Goal: Information Seeking & Learning: Learn about a topic

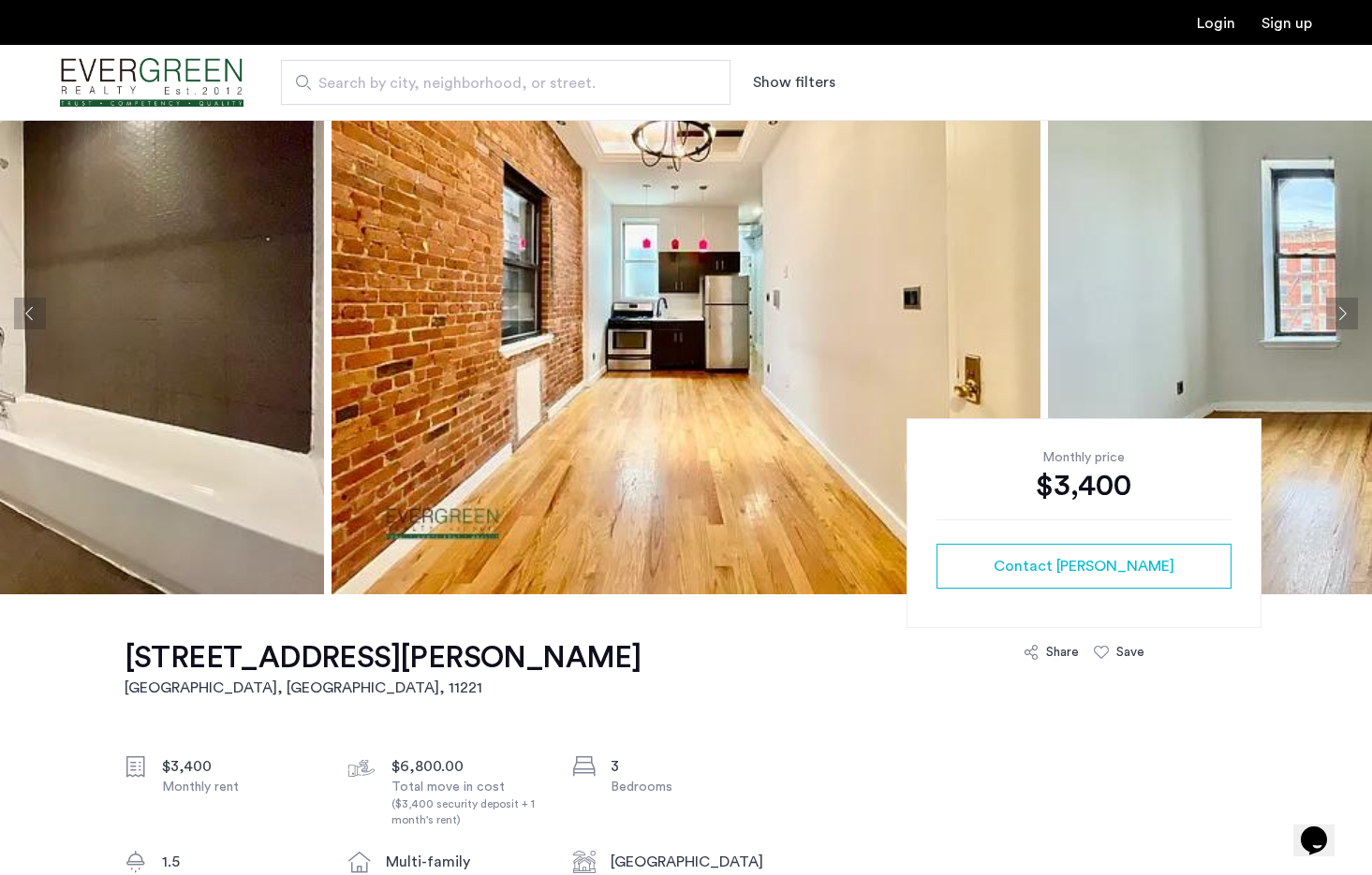
scroll to position [100, 0]
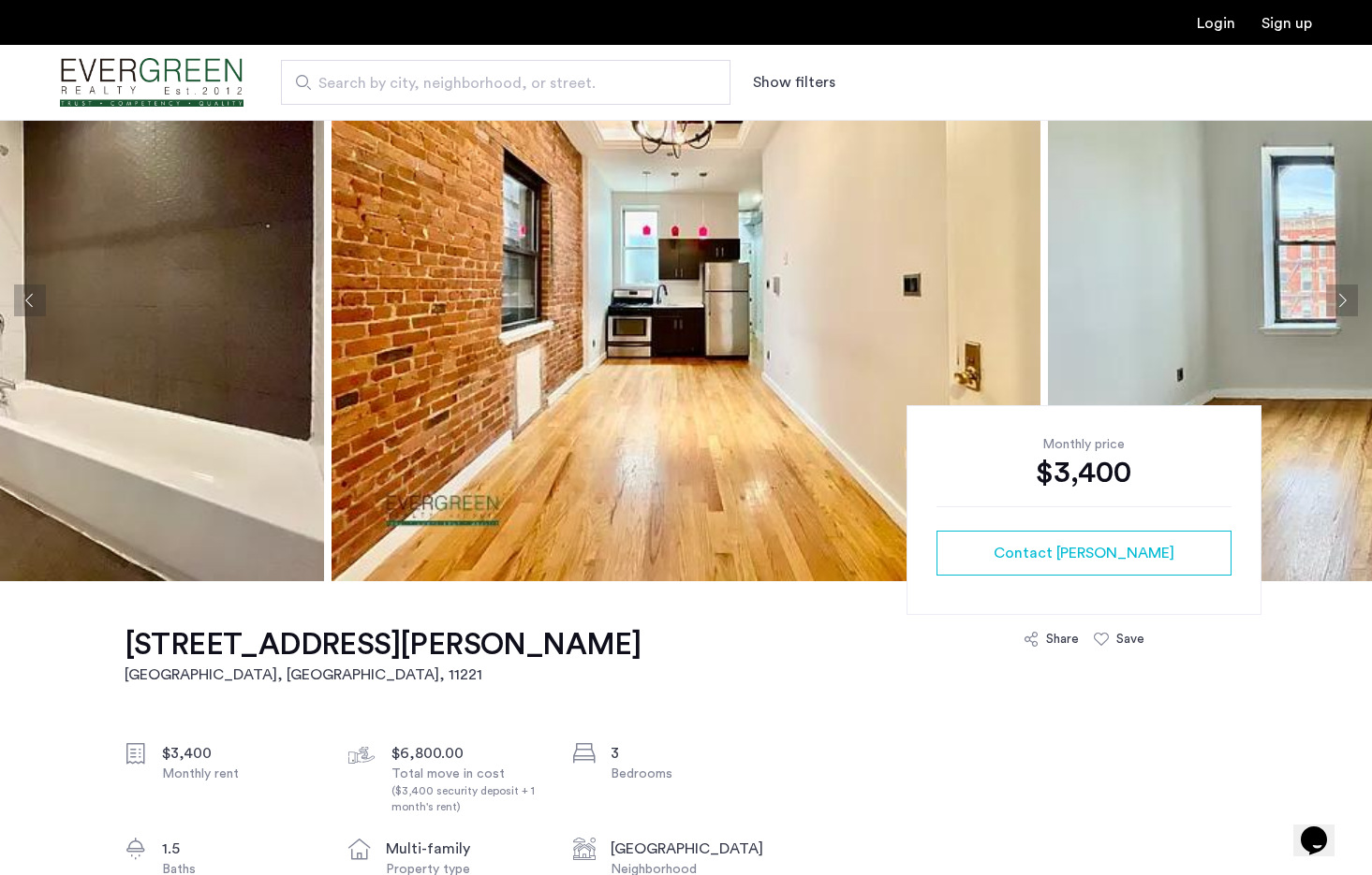
click at [1346, 295] on button "Next apartment" at bounding box center [1342, 301] width 32 height 32
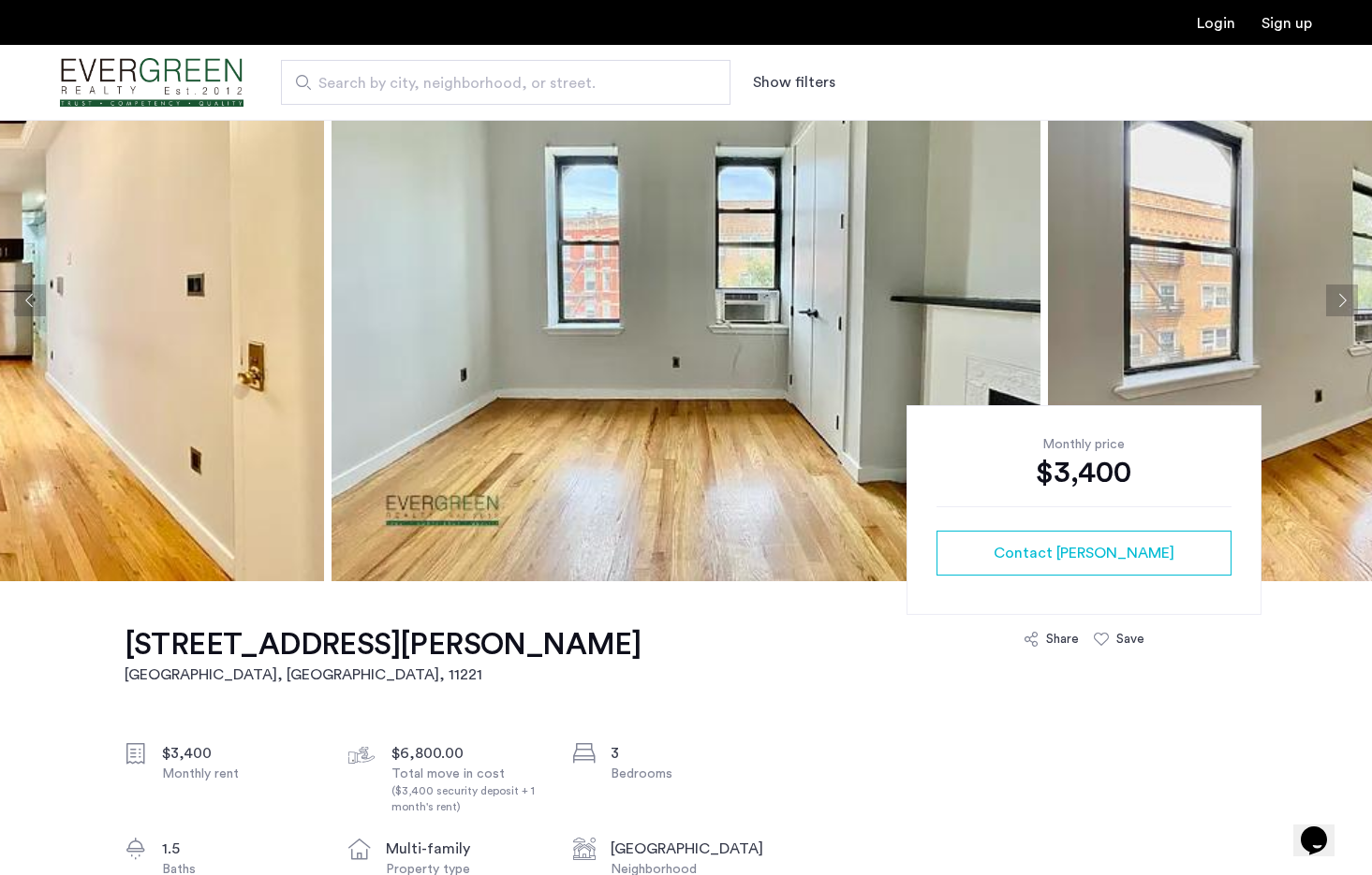
click at [1346, 295] on button "Next apartment" at bounding box center [1342, 301] width 32 height 32
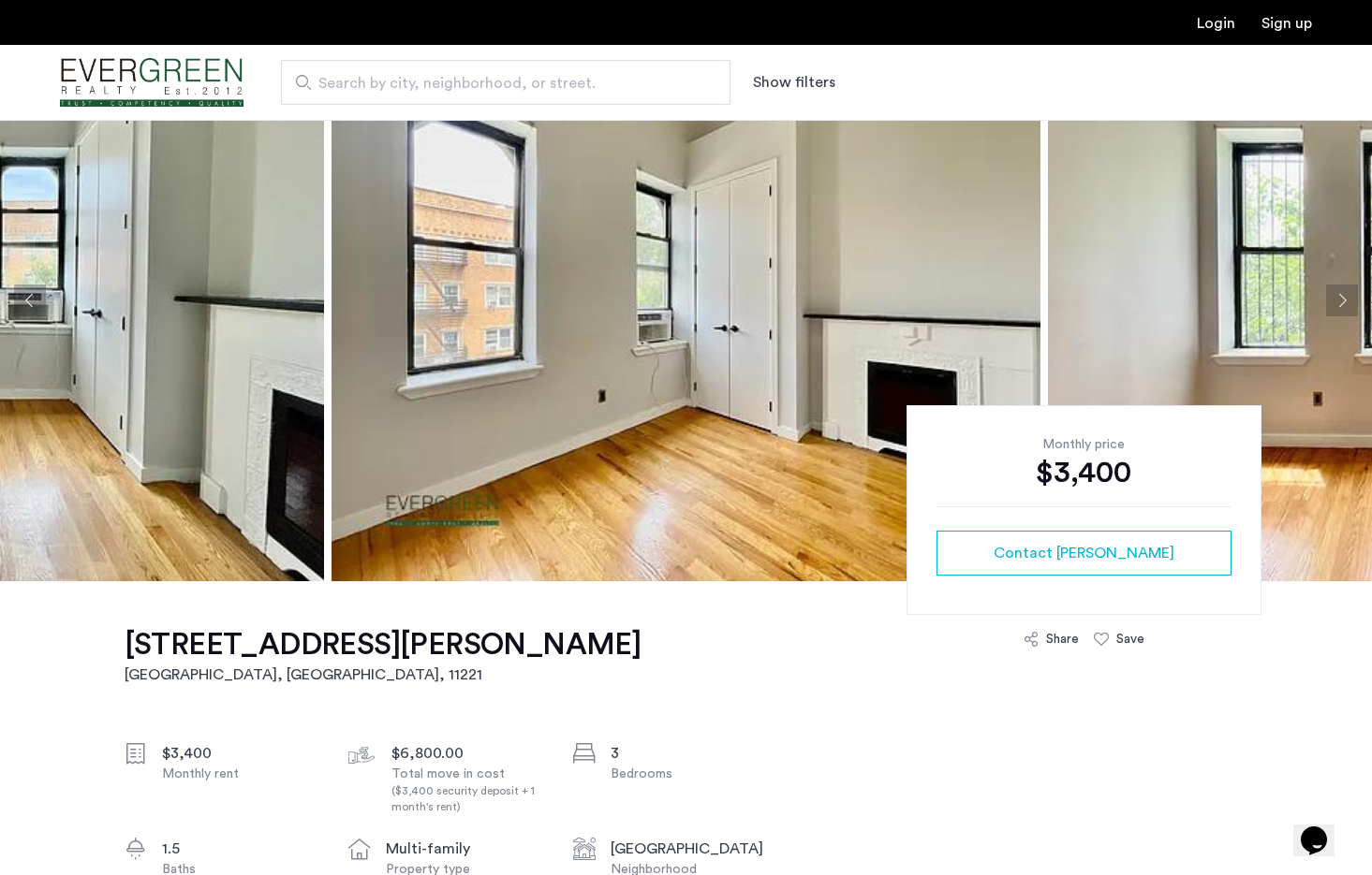
click at [1346, 295] on button "Next apartment" at bounding box center [1342, 301] width 32 height 32
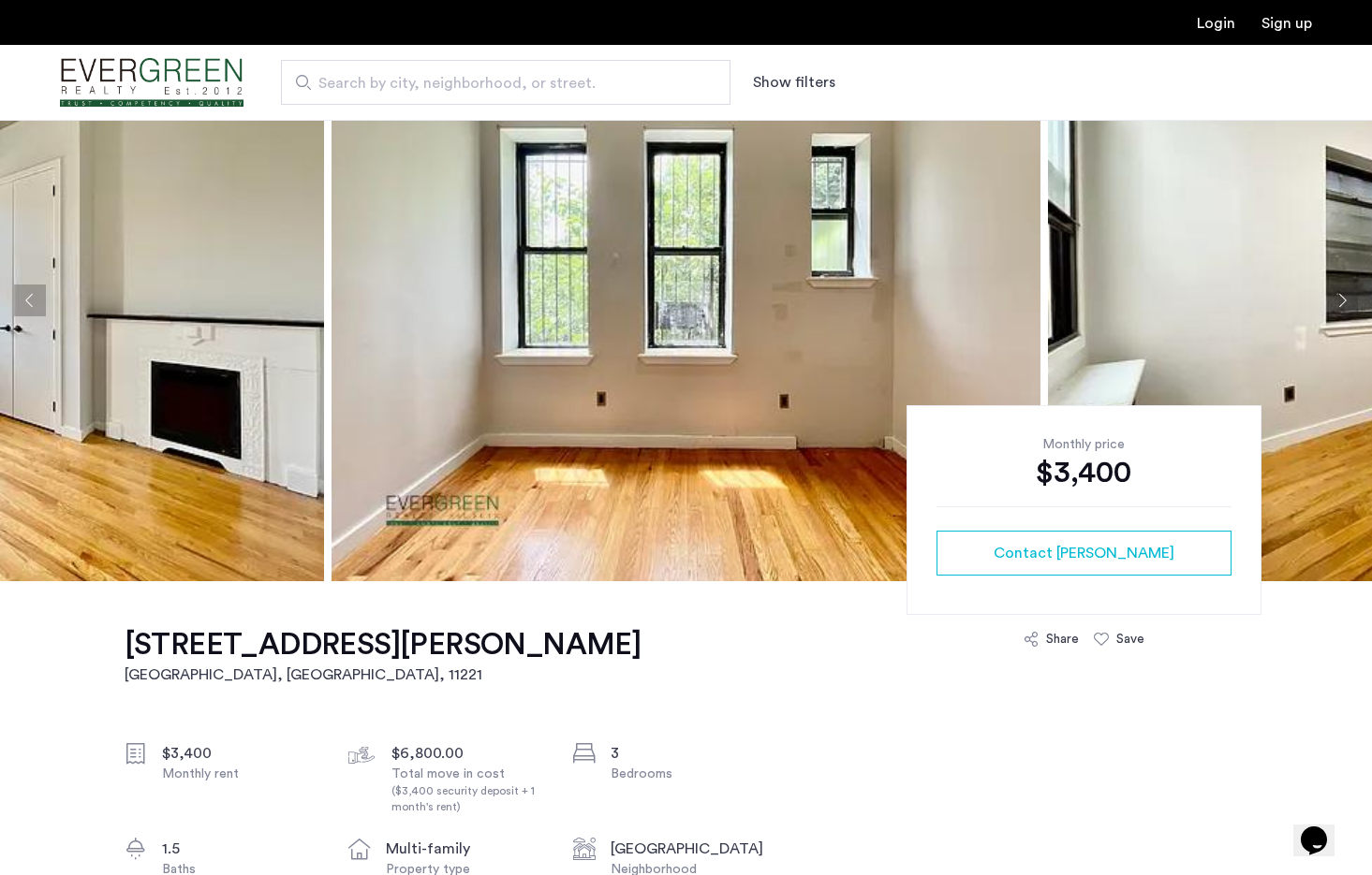
click at [1346, 295] on button "Next apartment" at bounding box center [1342, 301] width 32 height 32
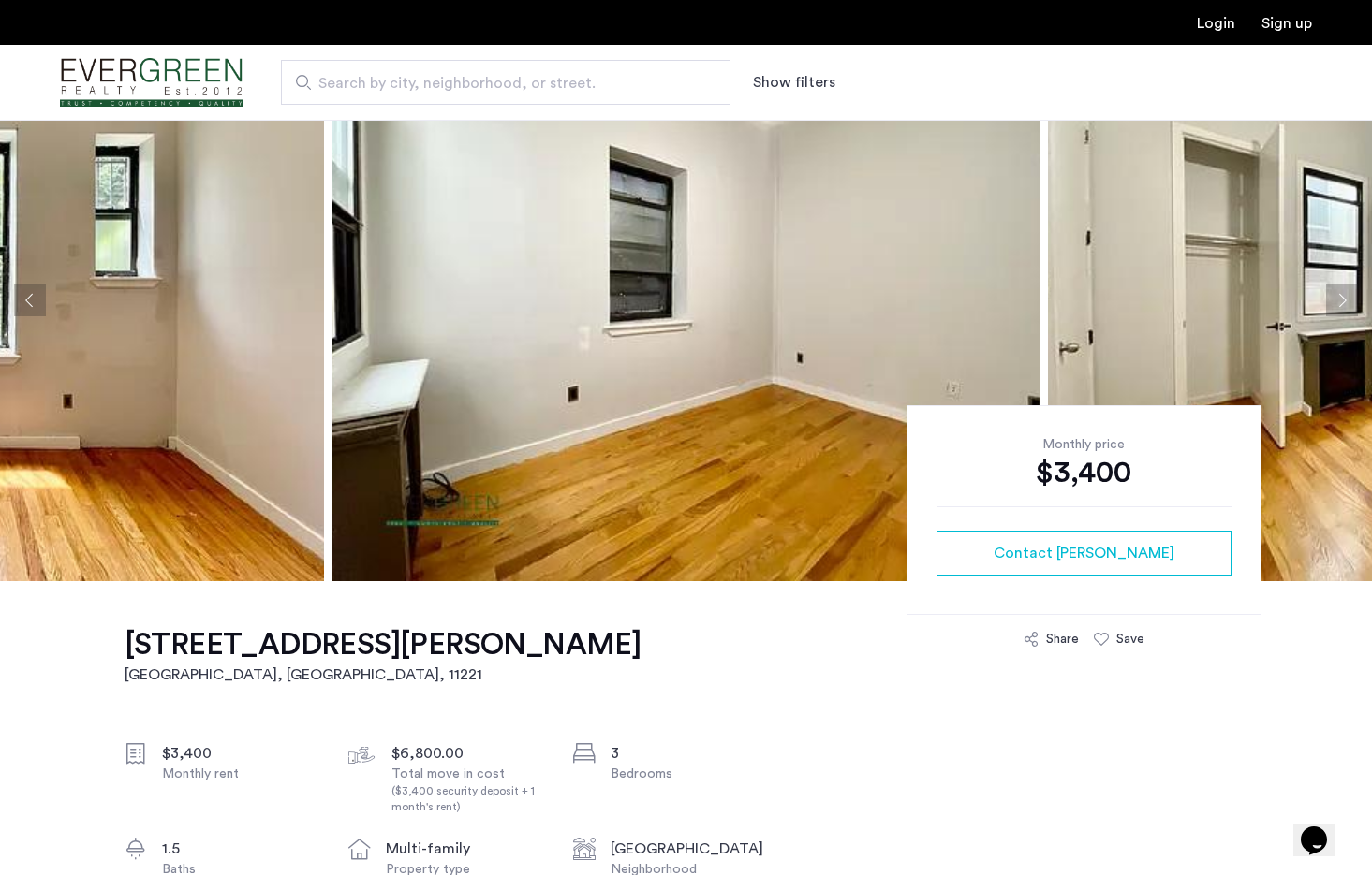
click at [1346, 295] on button "Next apartment" at bounding box center [1342, 301] width 32 height 32
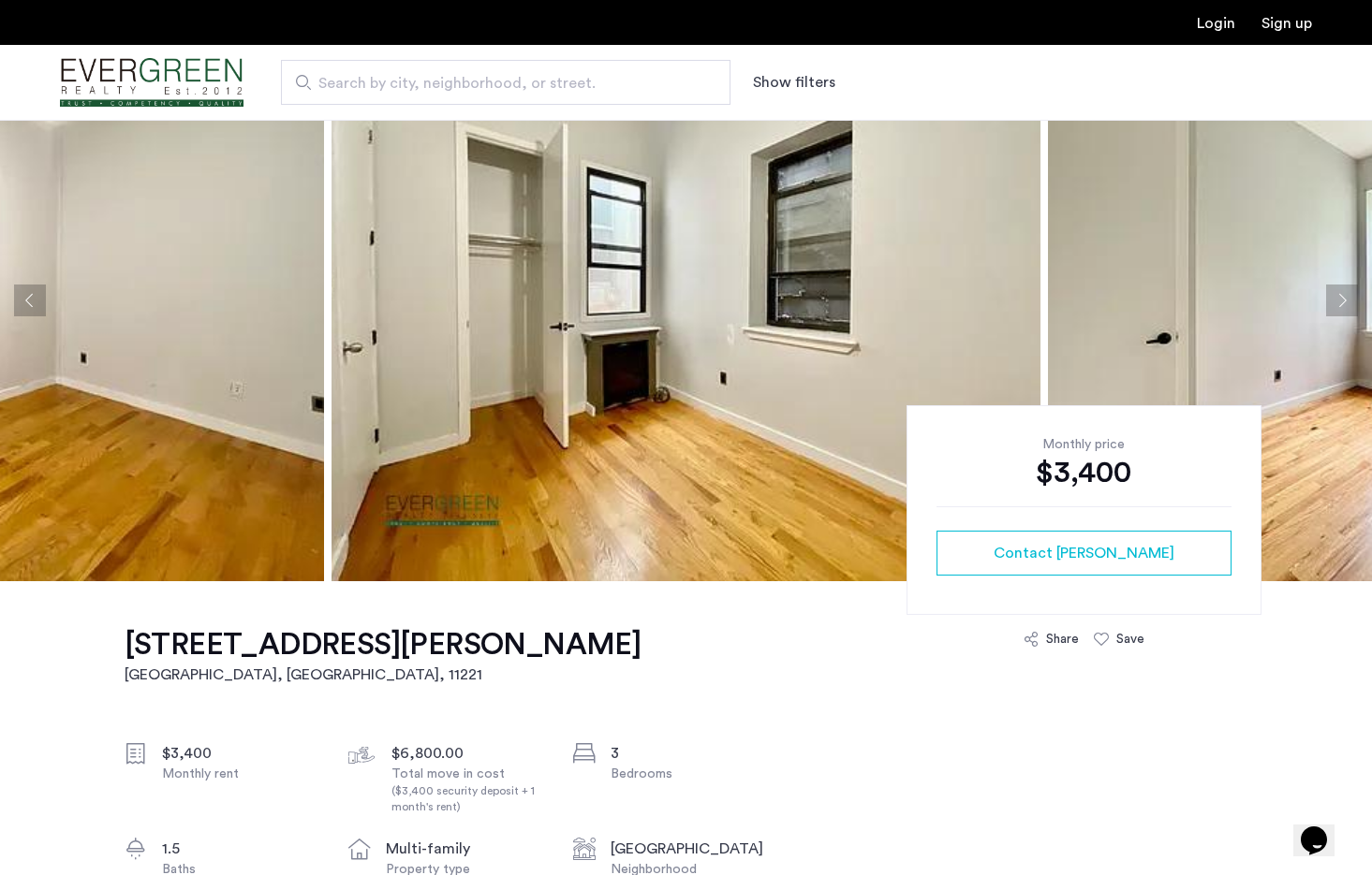
click at [1346, 295] on button "Next apartment" at bounding box center [1342, 301] width 32 height 32
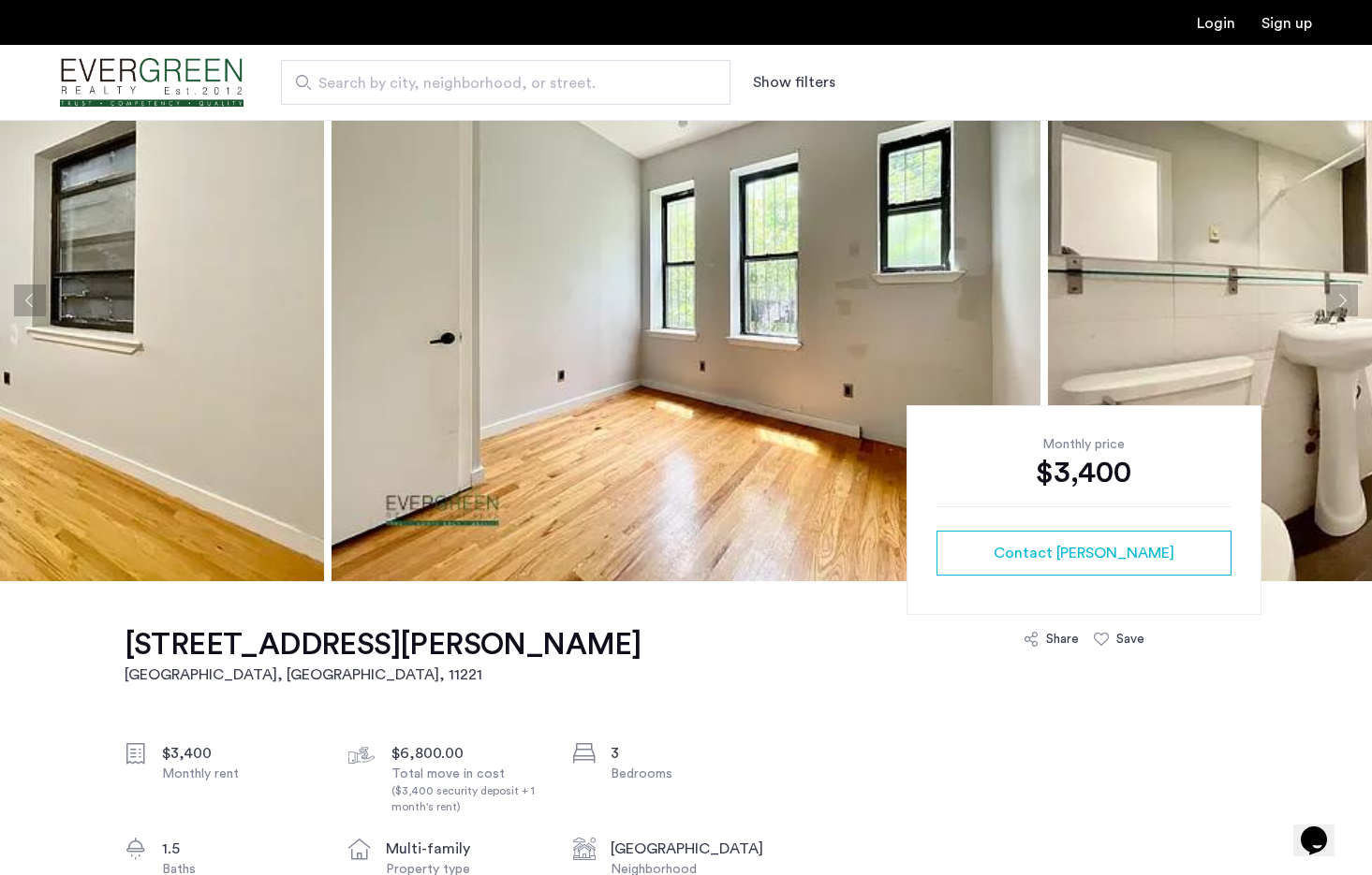
click at [1346, 295] on button "Next apartment" at bounding box center [1342, 301] width 32 height 32
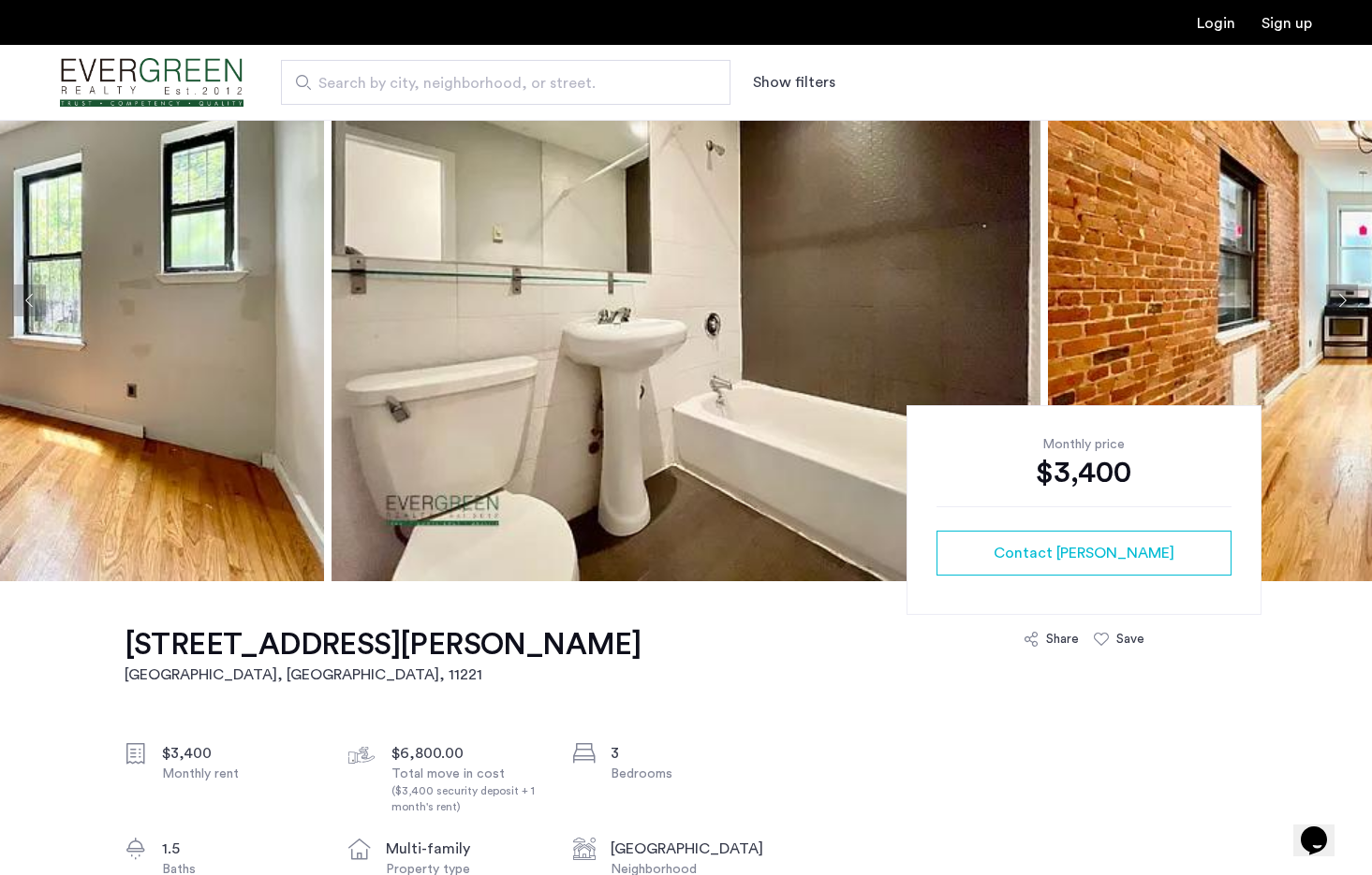
click at [1346, 295] on button "Next apartment" at bounding box center [1342, 301] width 32 height 32
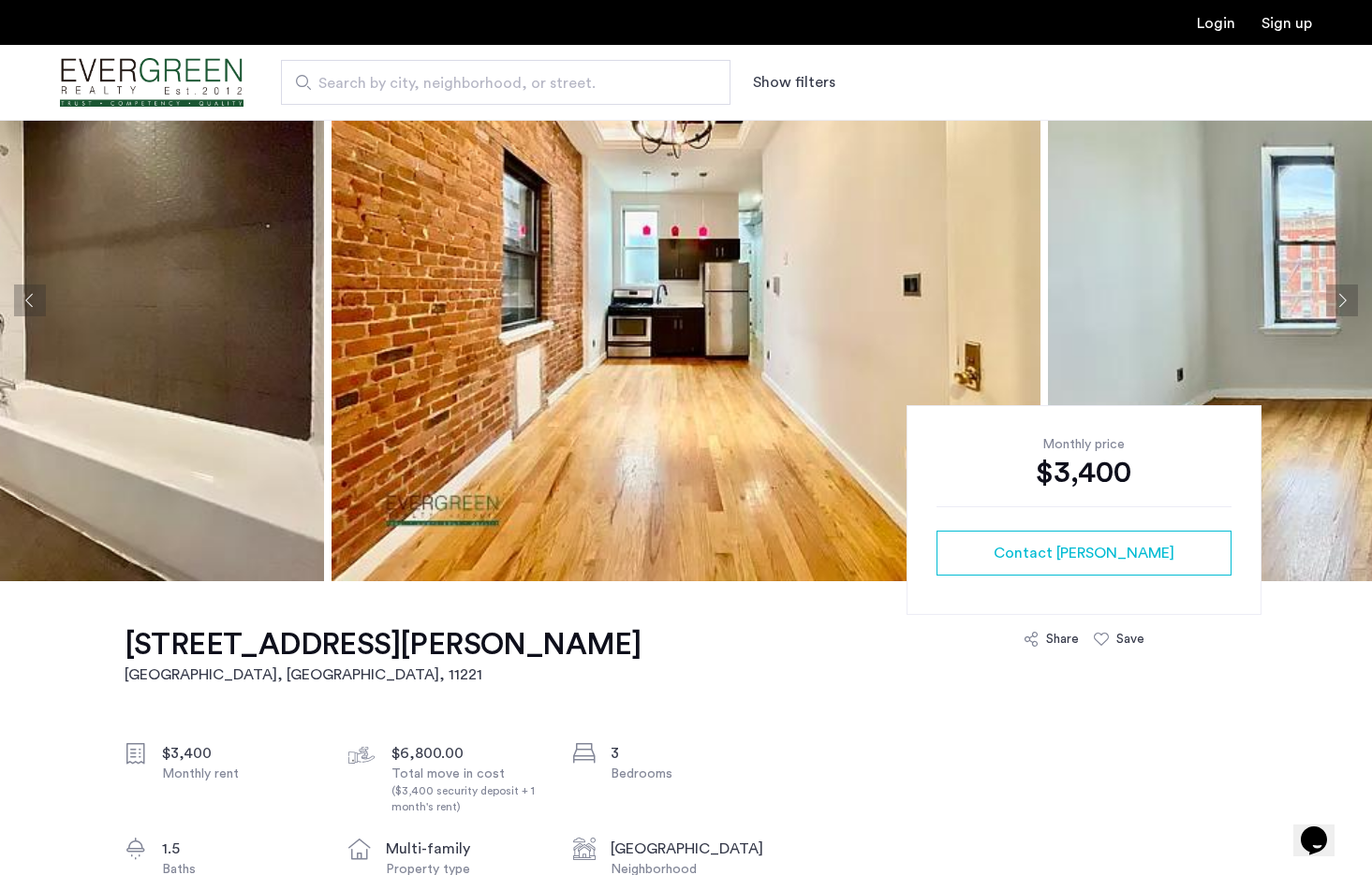
click at [1346, 295] on button "Next apartment" at bounding box center [1342, 301] width 32 height 32
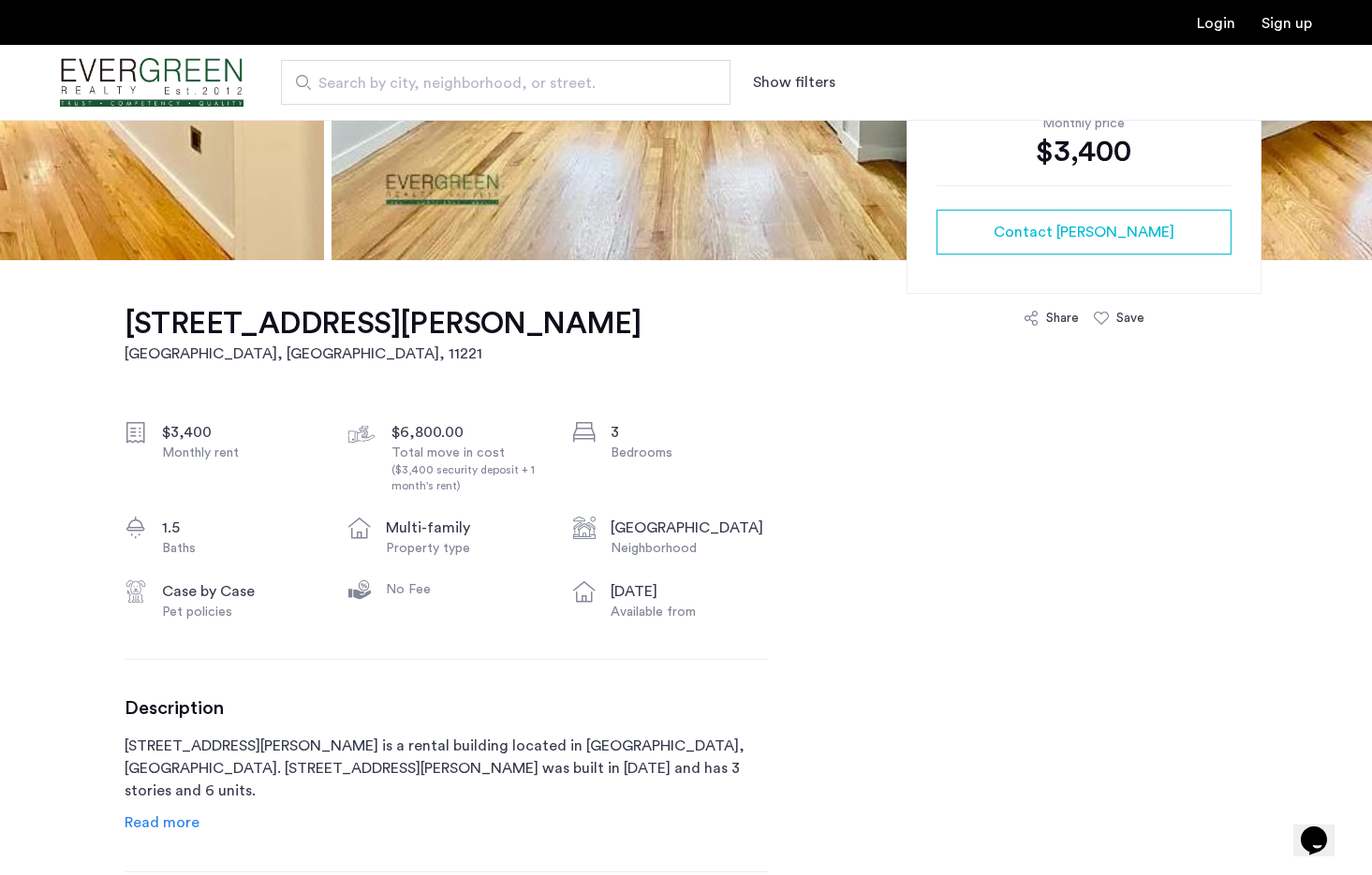
scroll to position [456, 0]
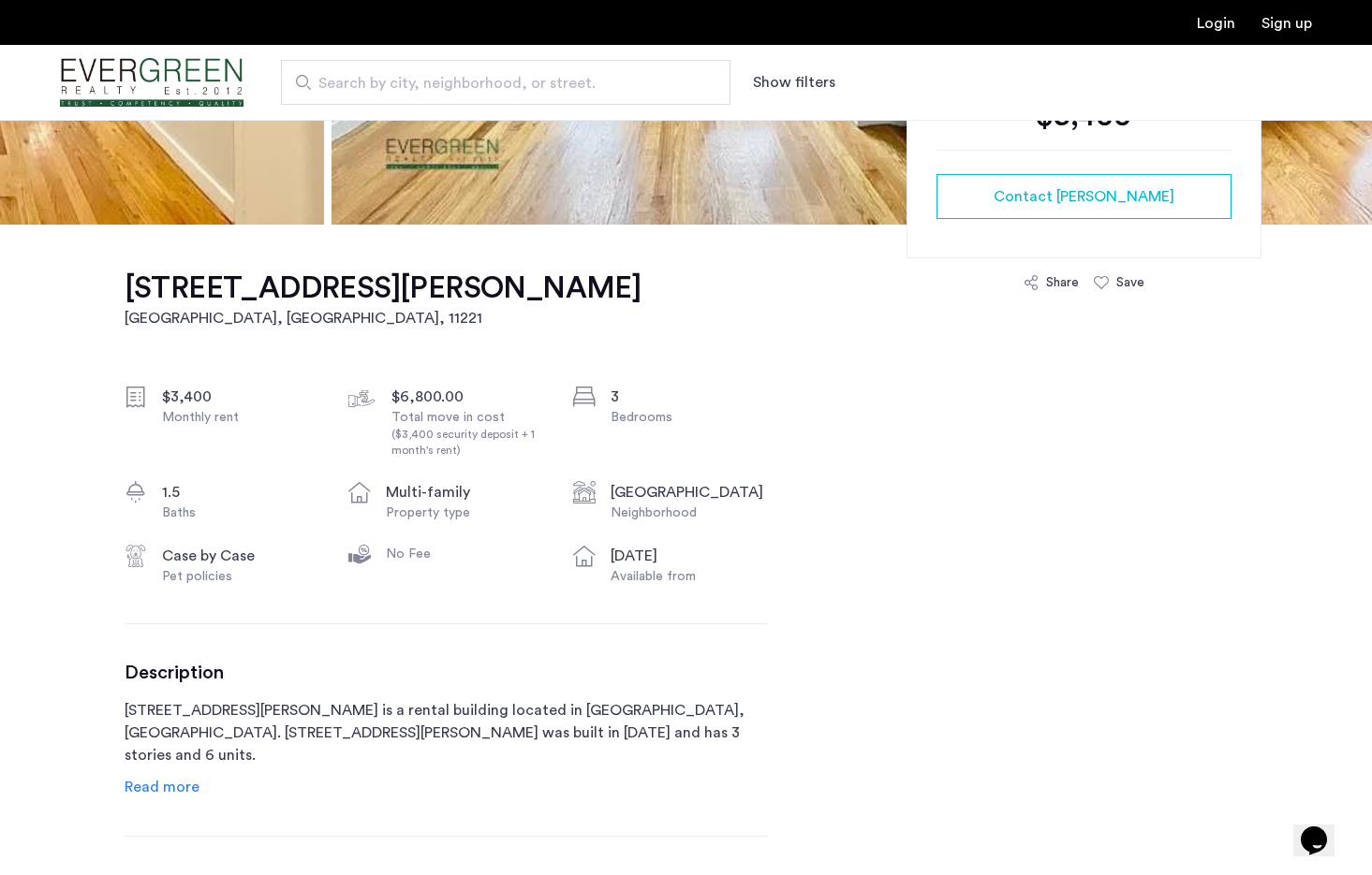
click at [132, 711] on p "1050 Putnam Avenue is a rental building located in Brooklyn, NY. 1050 Putnam Av…" at bounding box center [446, 733] width 643 height 68
drag, startPoint x: 120, startPoint y: 711, endPoint x: 264, endPoint y: 706, distance: 144.1
copy p "[STREET_ADDRESS][PERSON_NAME]"
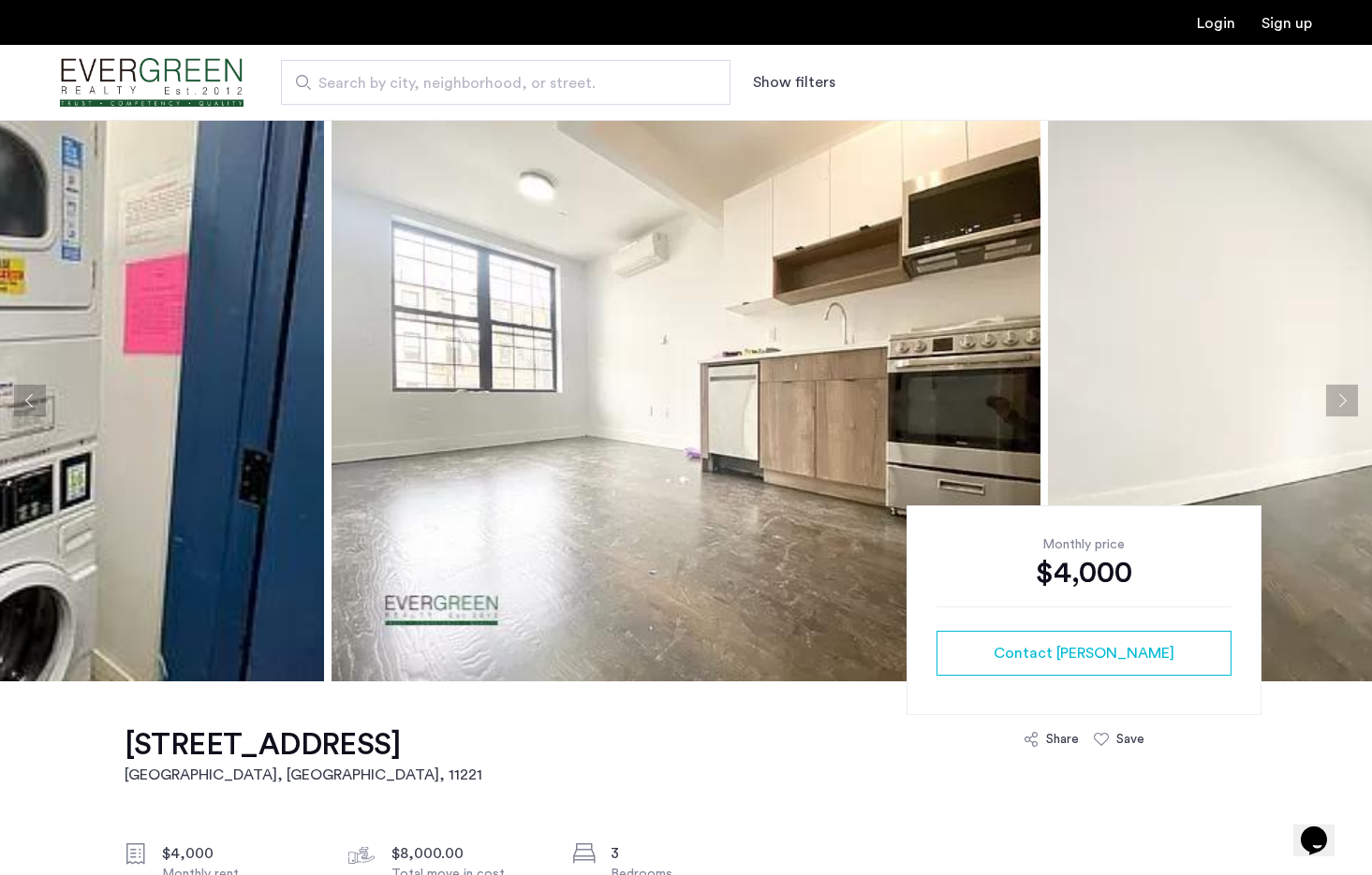
click at [1348, 389] on button "Next apartment" at bounding box center [1342, 401] width 32 height 32
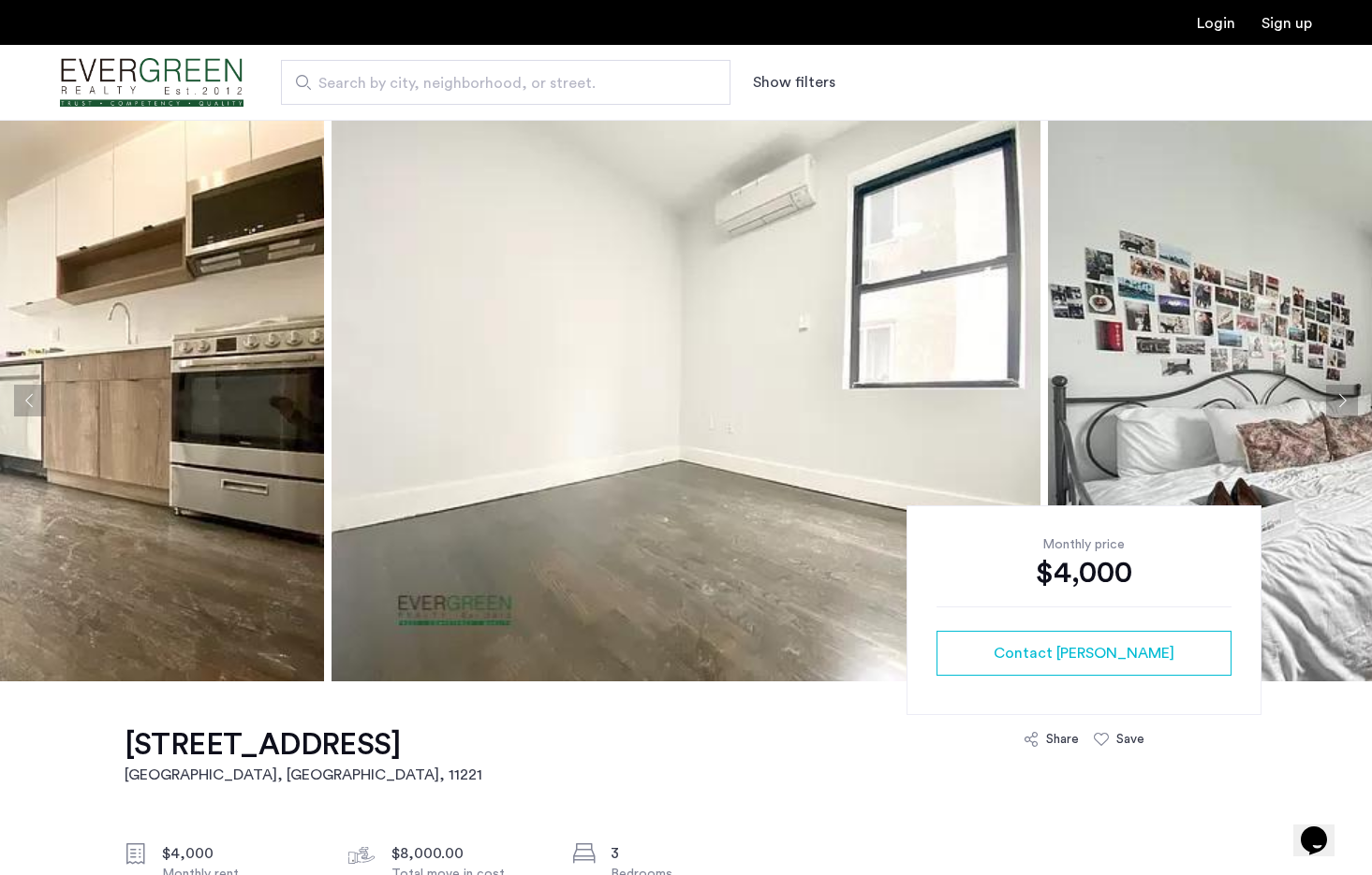
click at [1348, 389] on button "Next apartment" at bounding box center [1342, 401] width 32 height 32
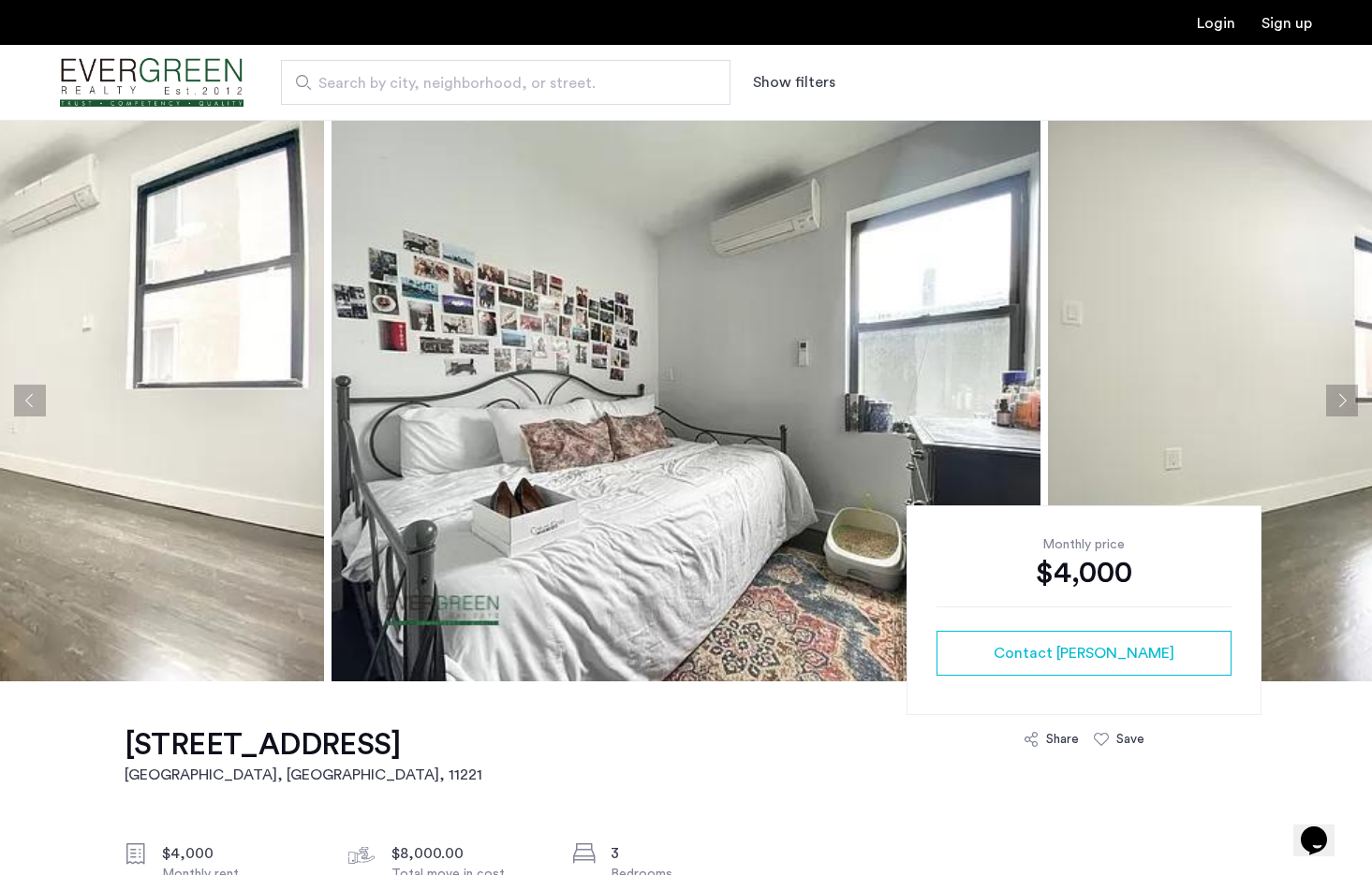
click at [1348, 389] on button "Next apartment" at bounding box center [1342, 401] width 32 height 32
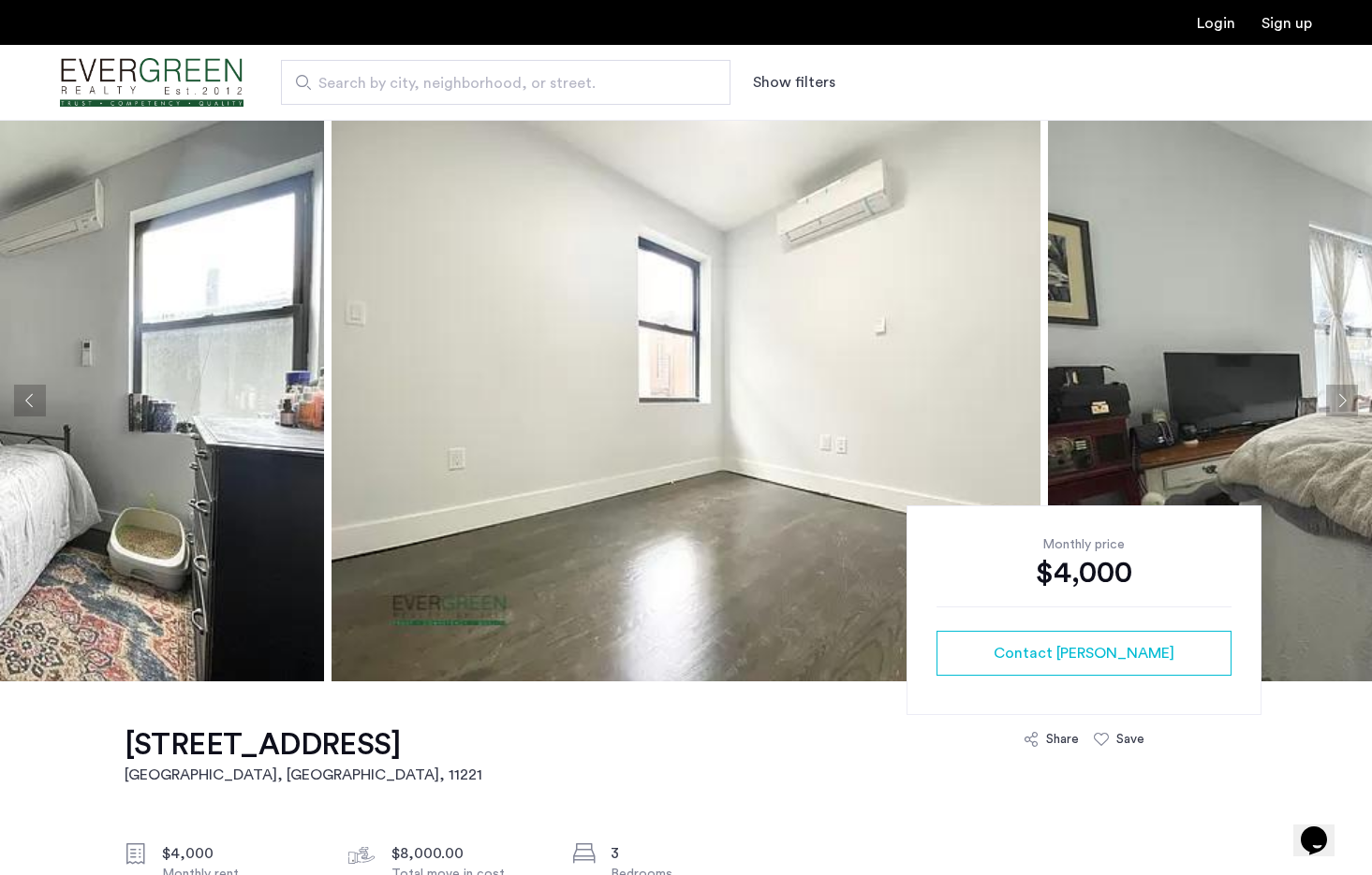
click at [1348, 389] on button "Next apartment" at bounding box center [1342, 401] width 32 height 32
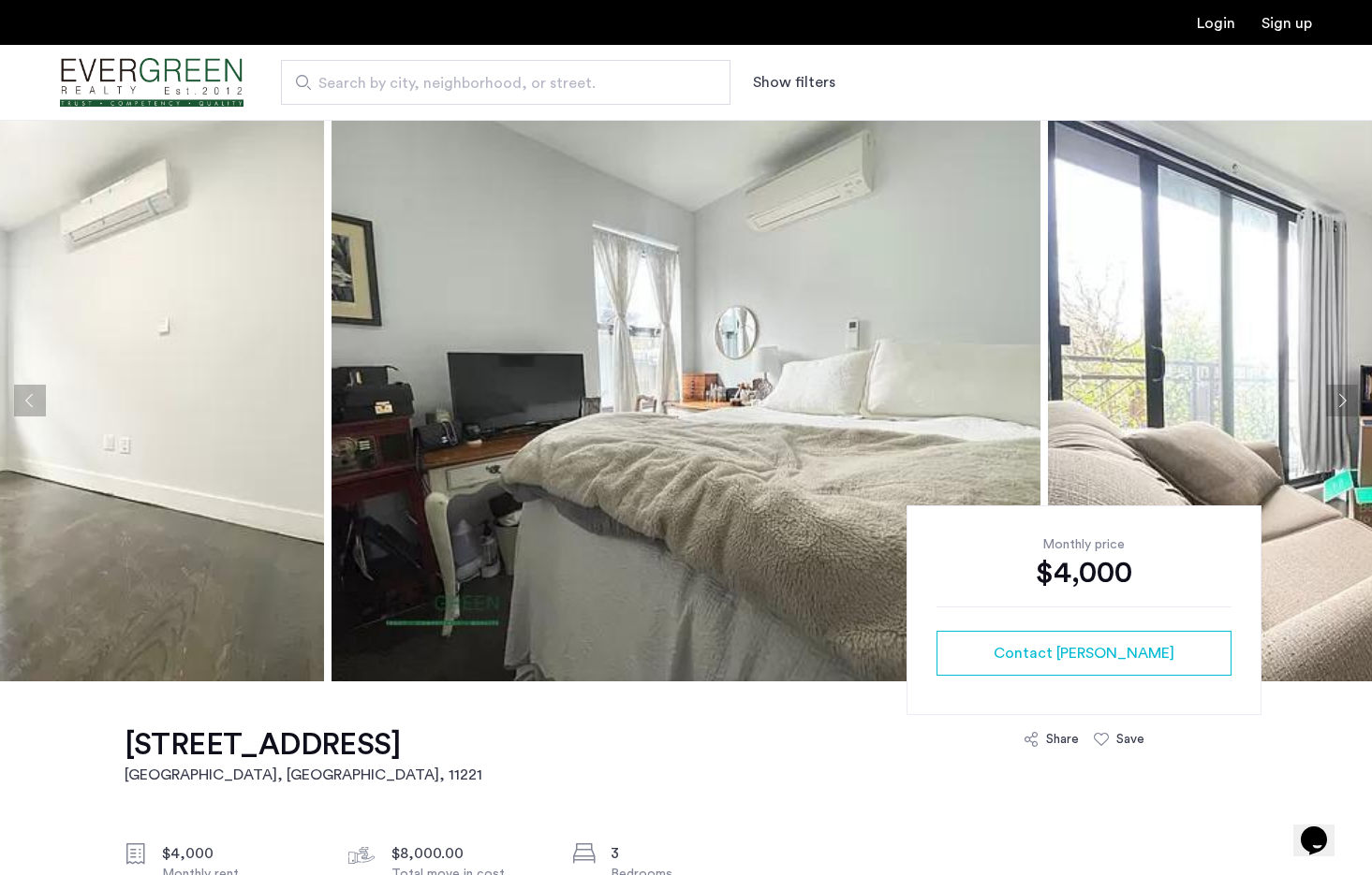
click at [1348, 389] on button "Next apartment" at bounding box center [1342, 401] width 32 height 32
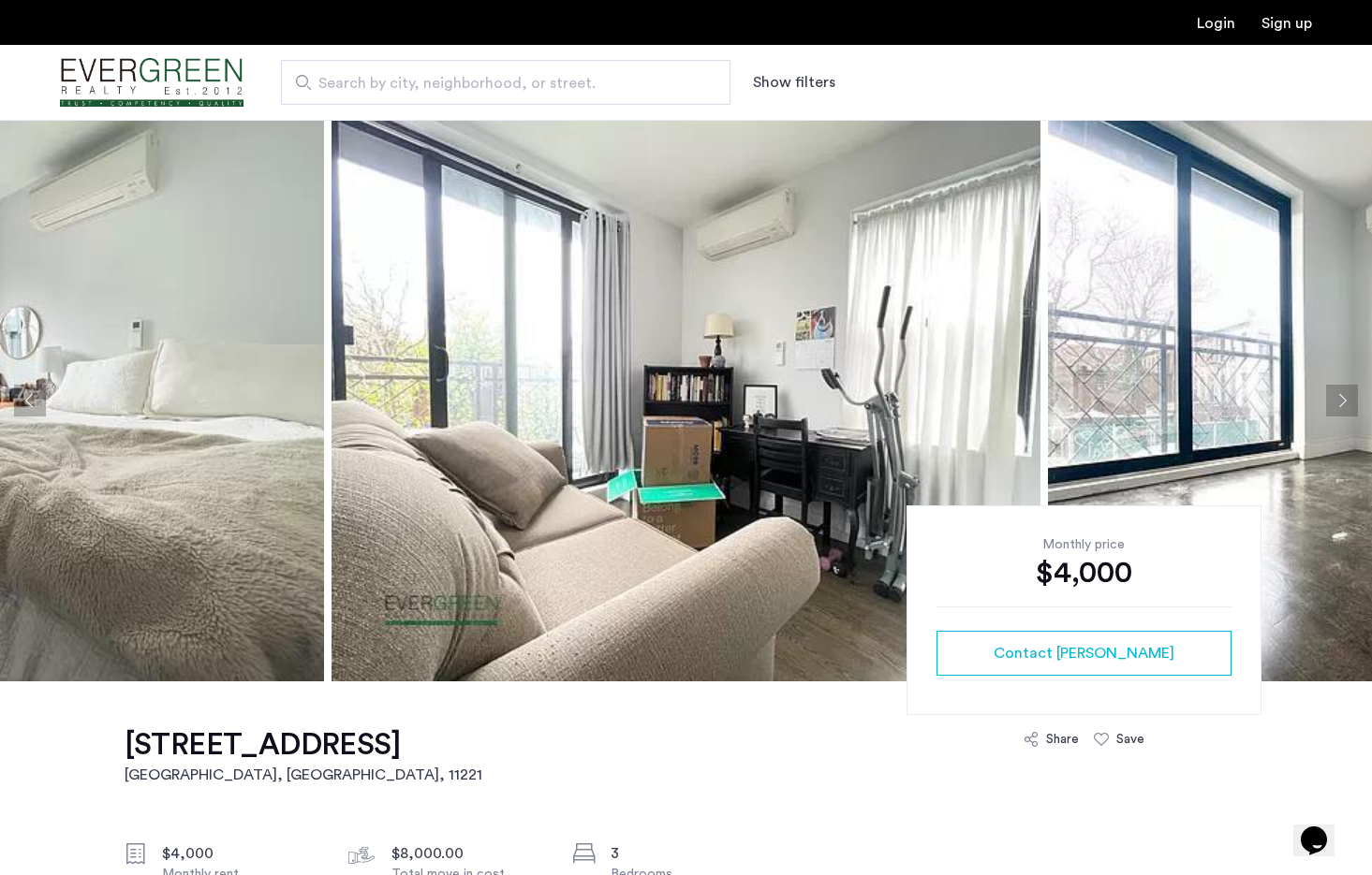
click at [1348, 389] on button "Next apartment" at bounding box center [1342, 401] width 32 height 32
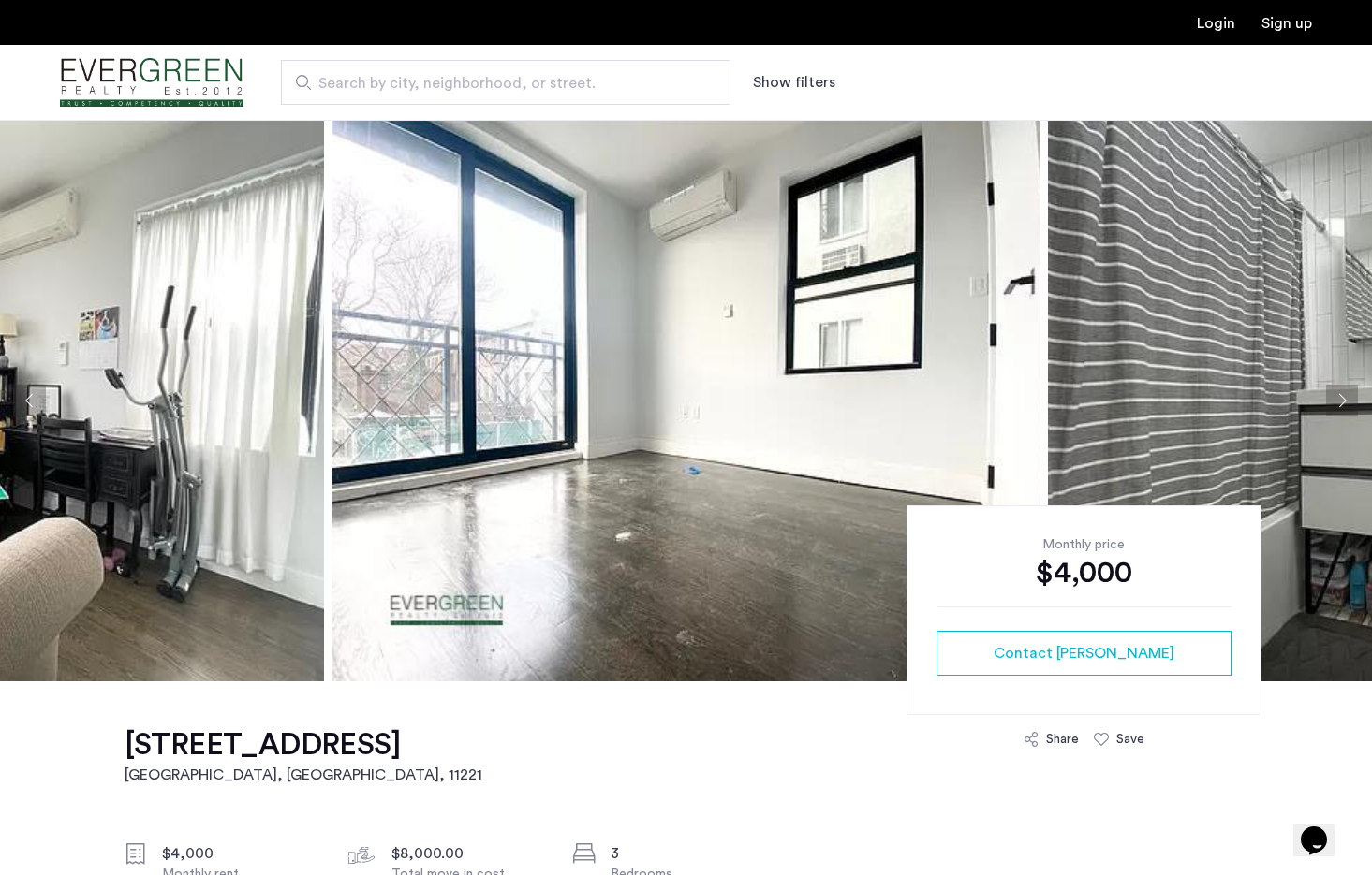
click at [1348, 389] on button "Next apartment" at bounding box center [1342, 401] width 32 height 32
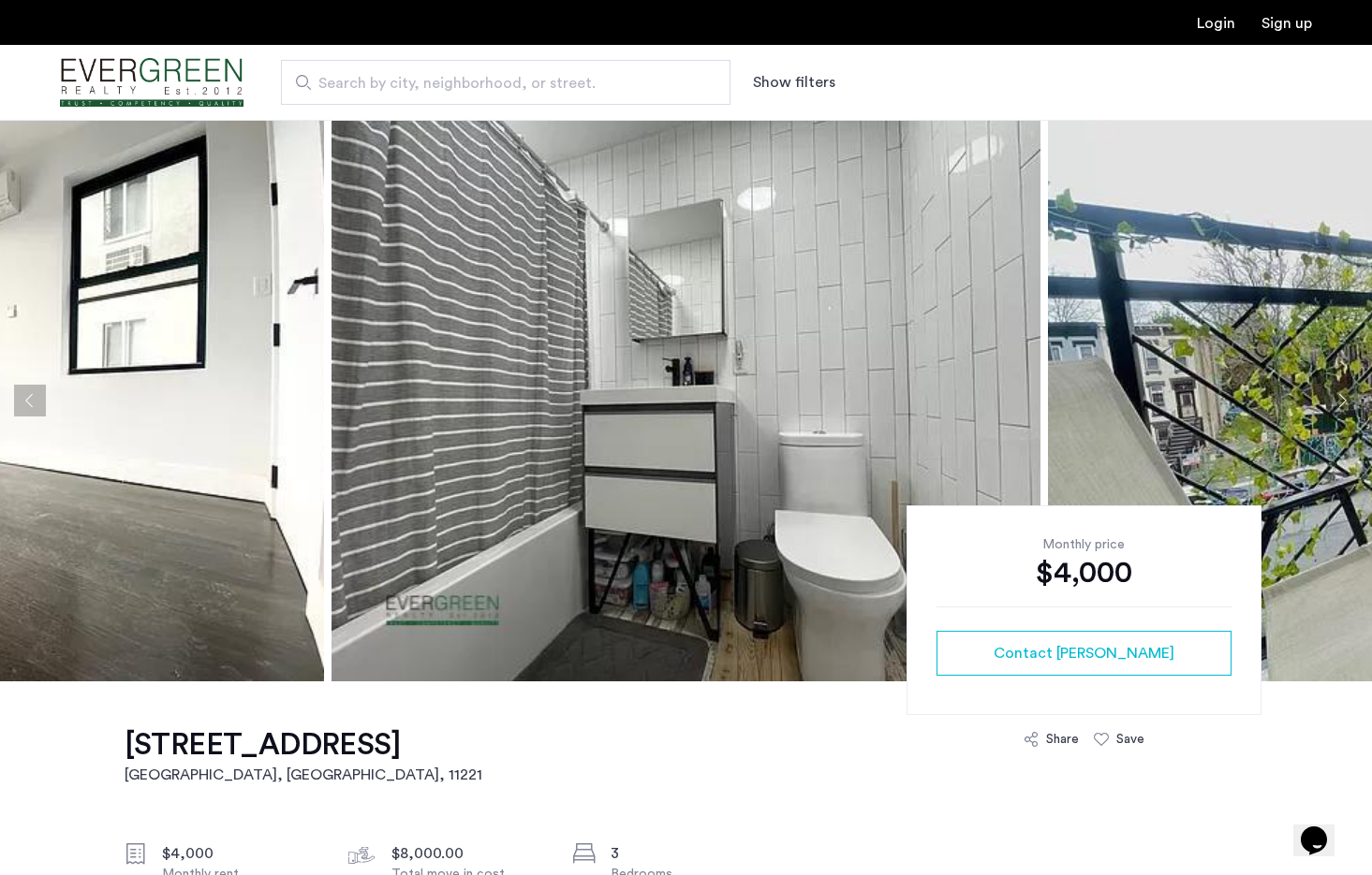
click at [1348, 389] on button "Next apartment" at bounding box center [1342, 401] width 32 height 32
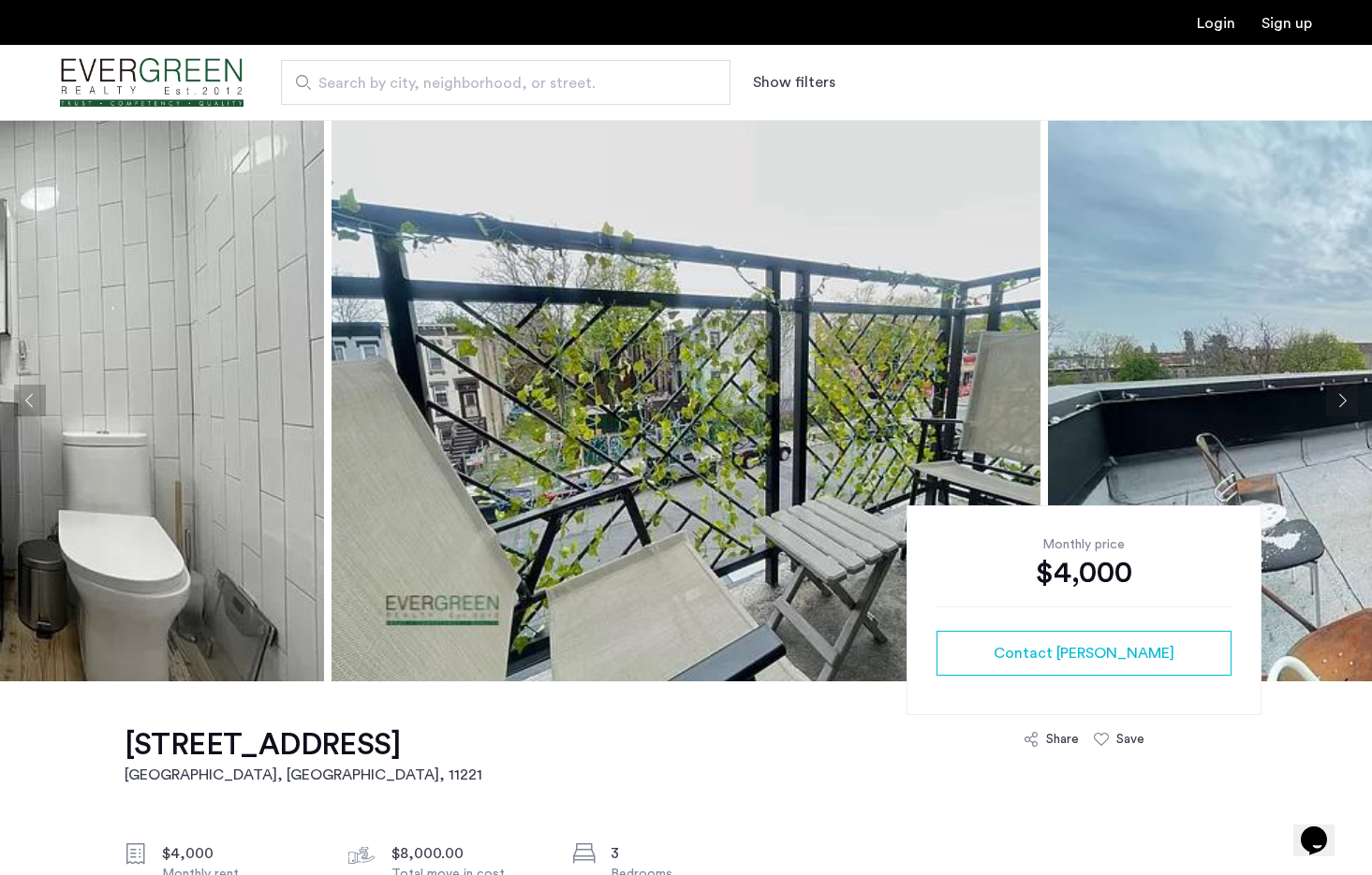
click at [1348, 389] on button "Next apartment" at bounding box center [1342, 401] width 32 height 32
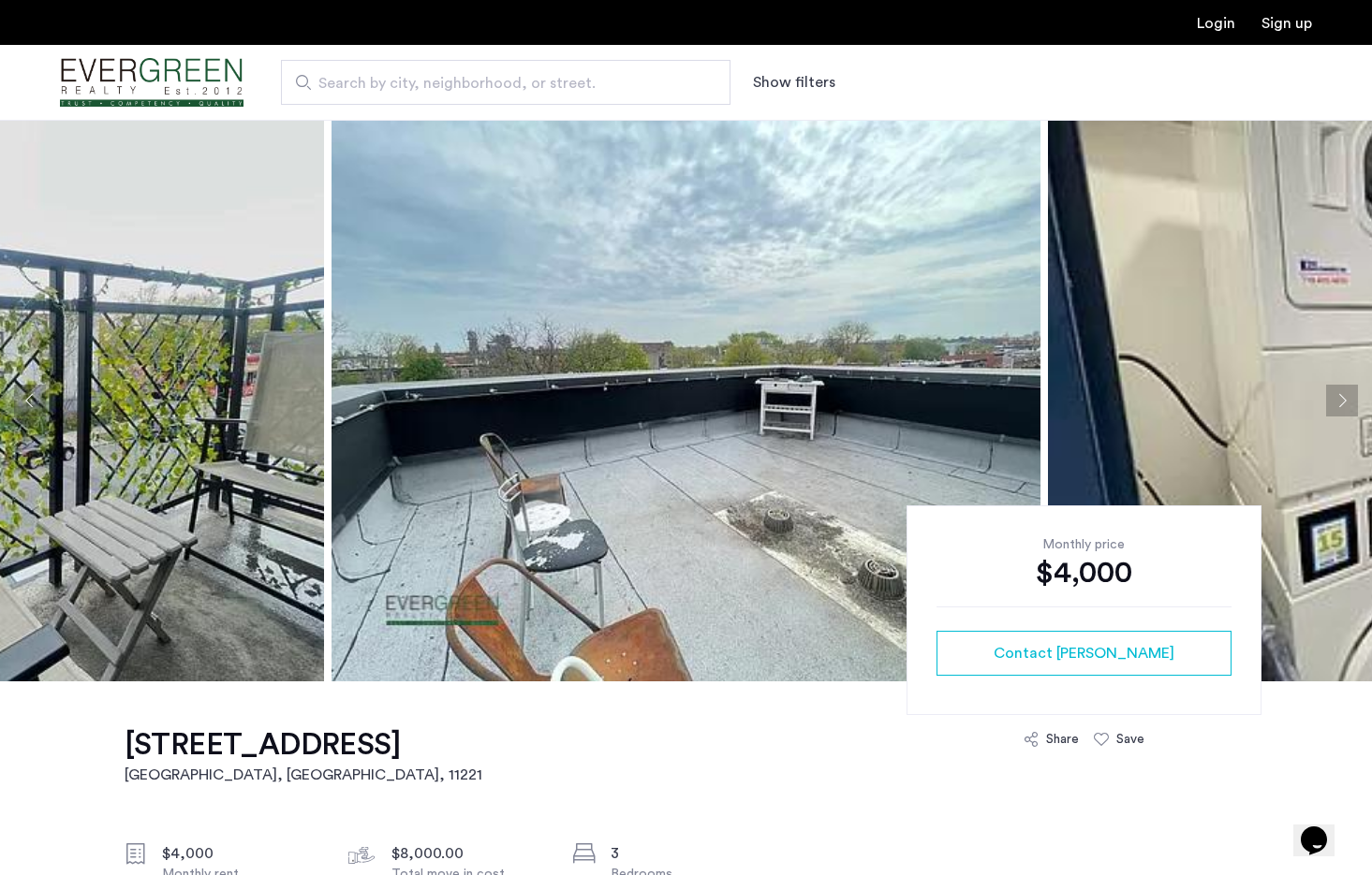
click at [1348, 389] on button "Next apartment" at bounding box center [1342, 401] width 32 height 32
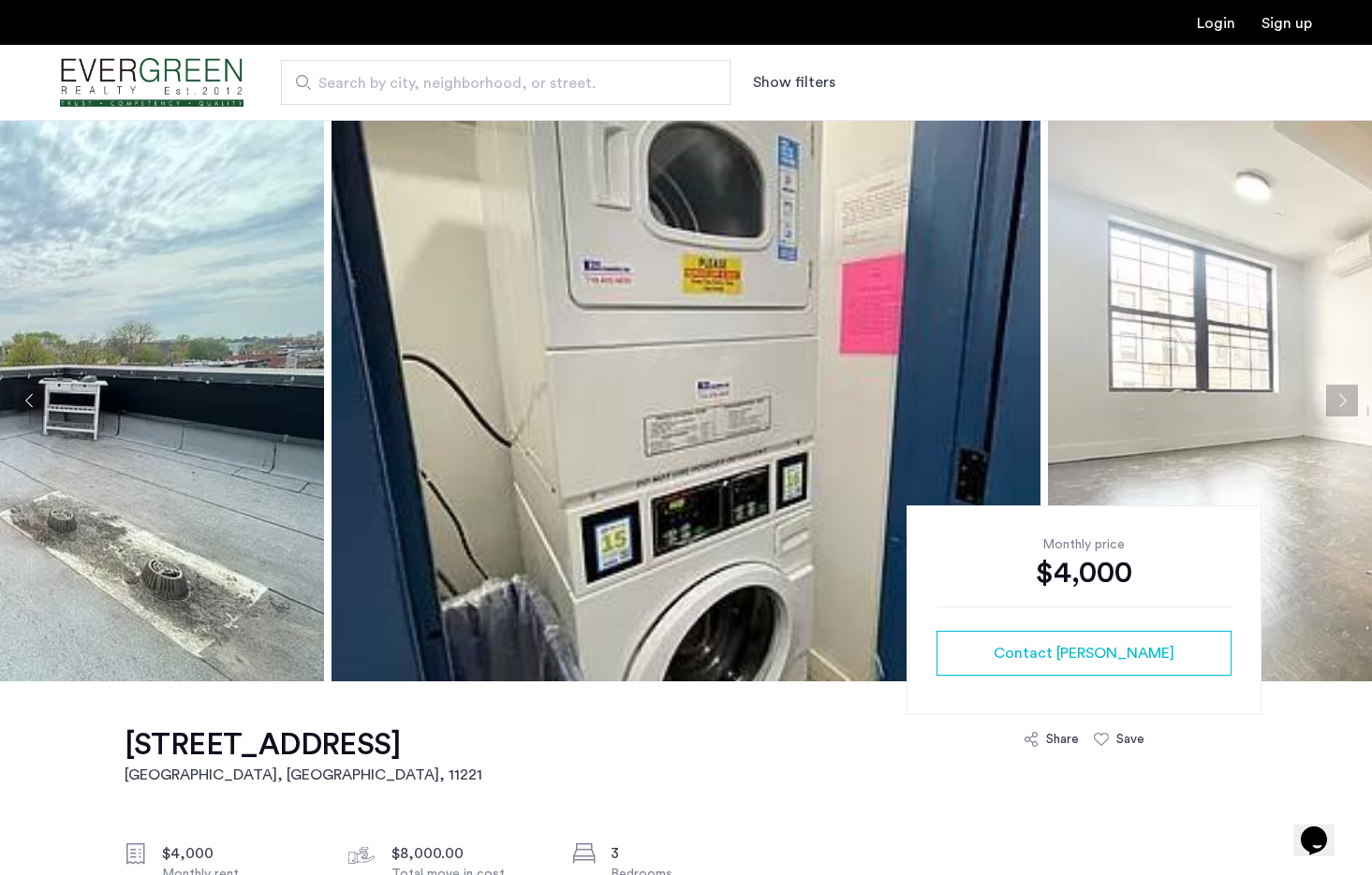
click at [1348, 389] on button "Next apartment" at bounding box center [1342, 401] width 32 height 32
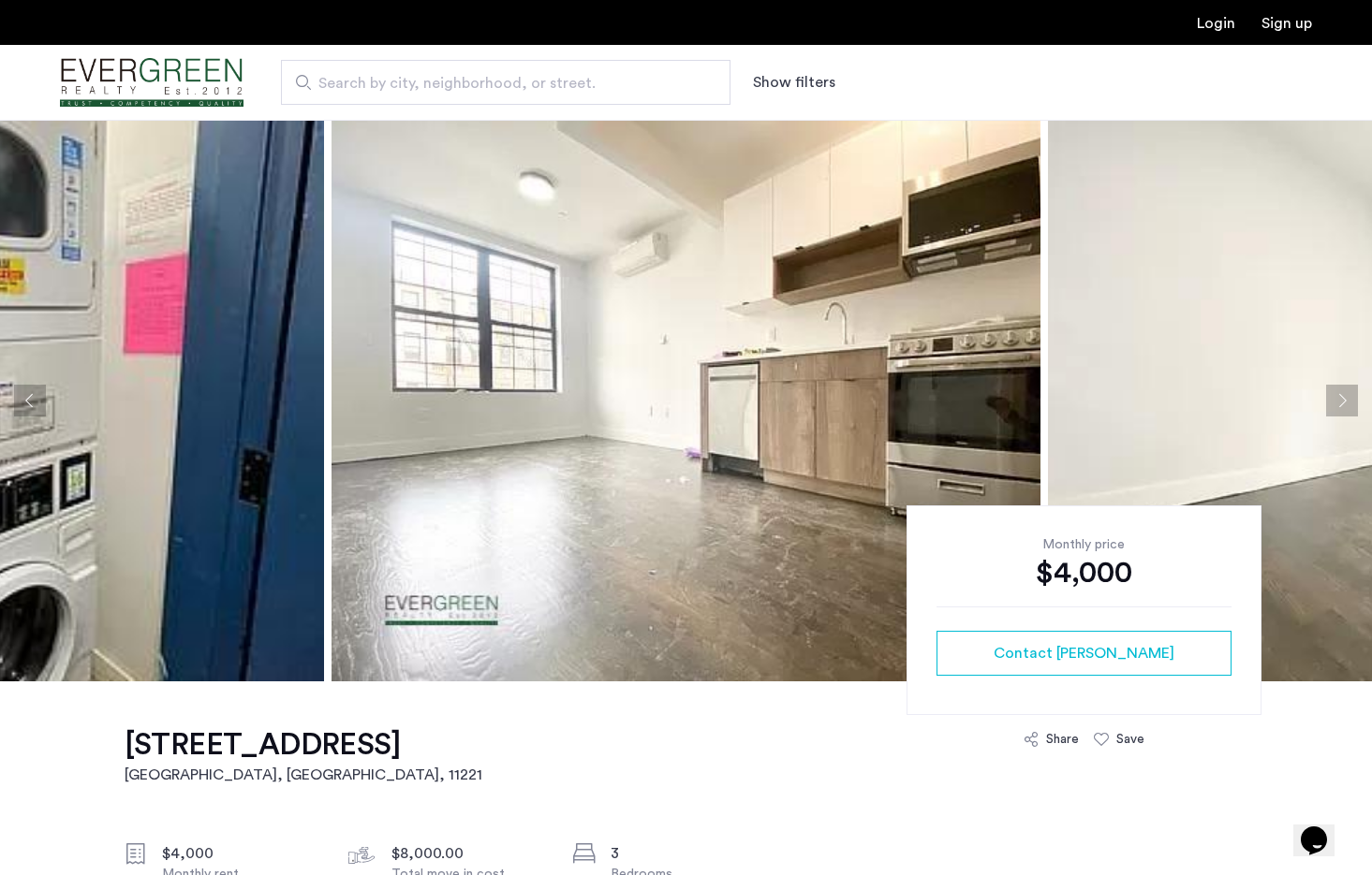
click at [1348, 389] on button "Next apartment" at bounding box center [1342, 401] width 32 height 32
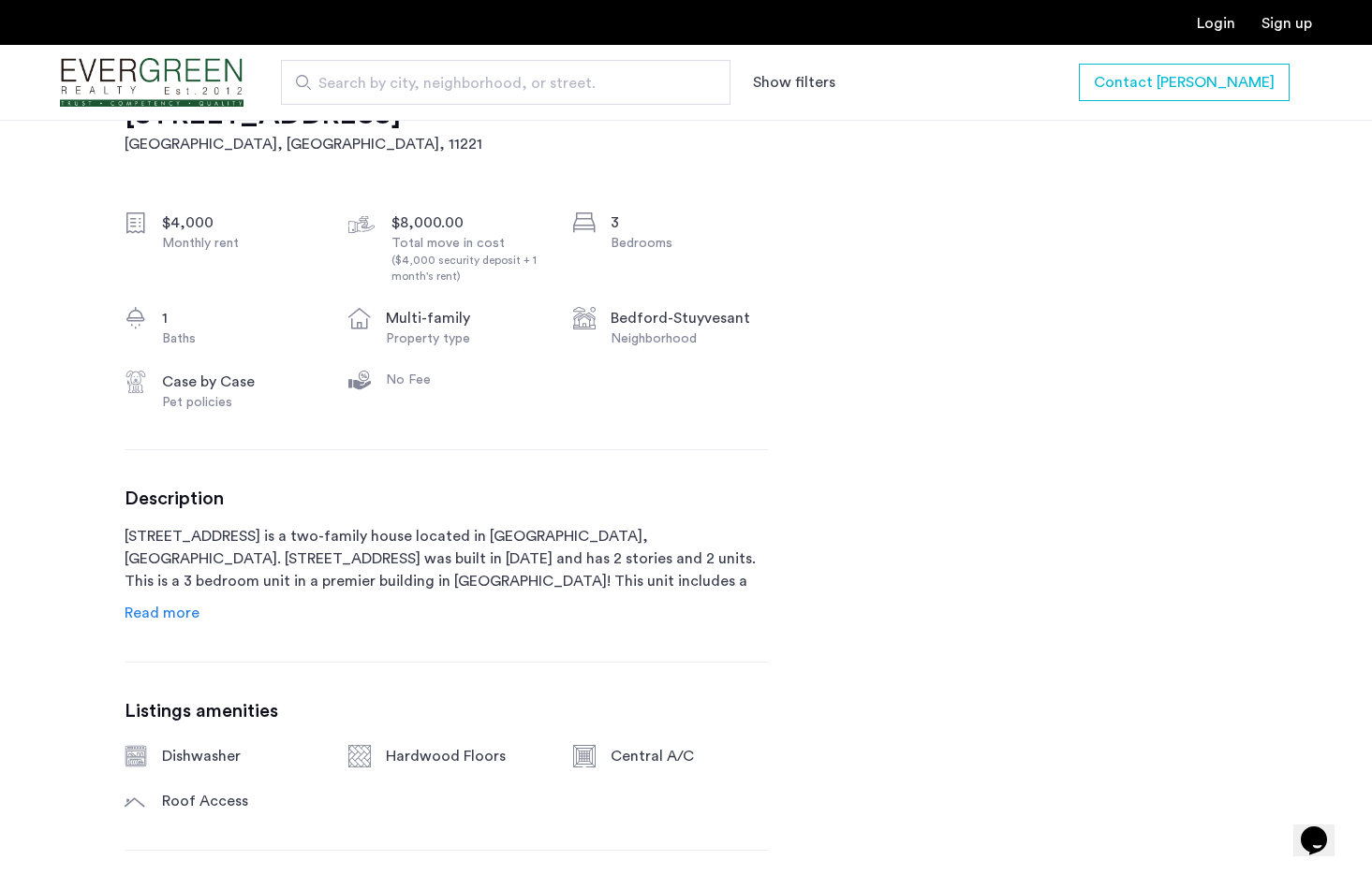
scroll to position [671, 0]
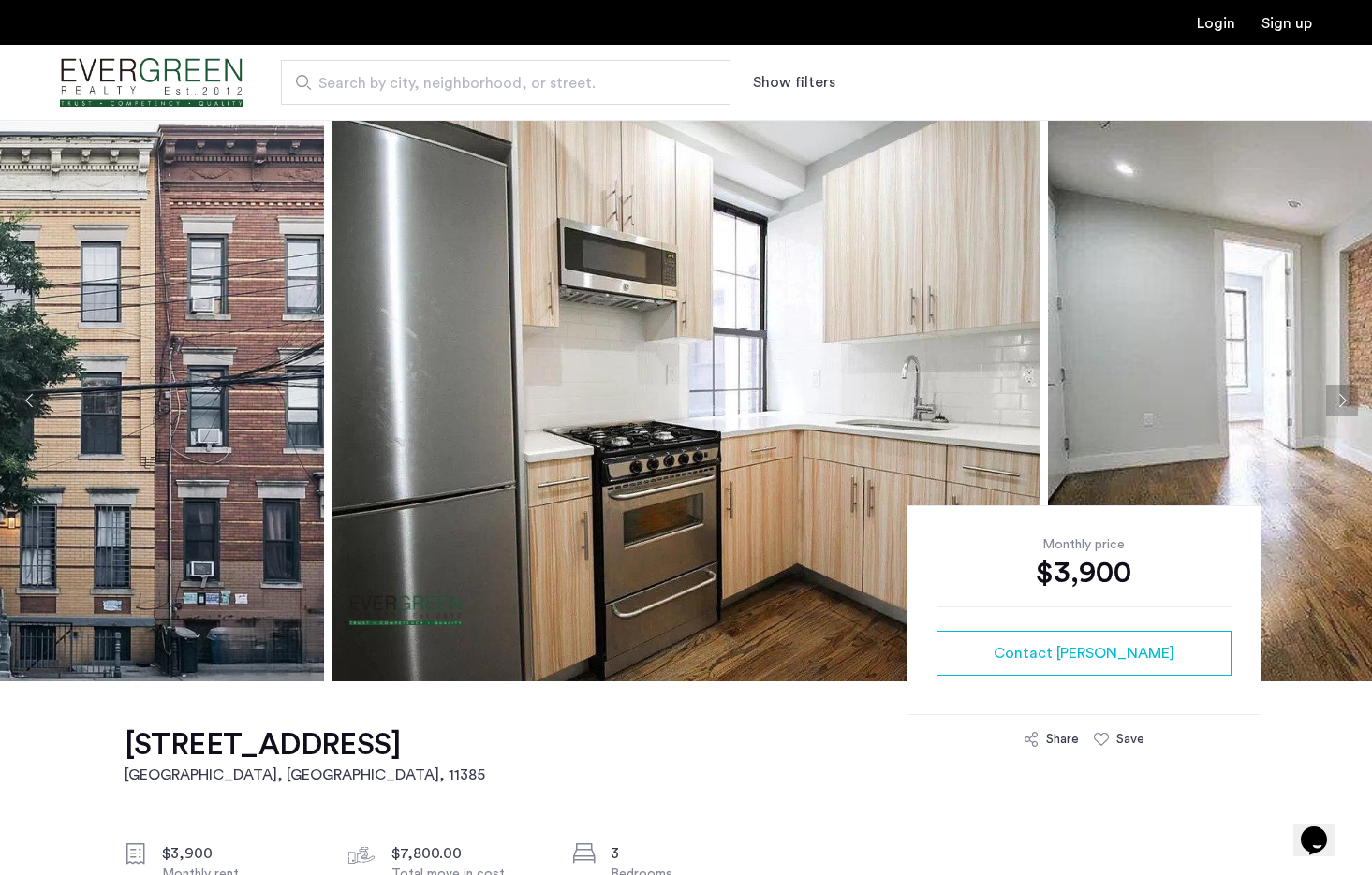
click at [1332, 404] on button "Next apartment" at bounding box center [1342, 401] width 32 height 32
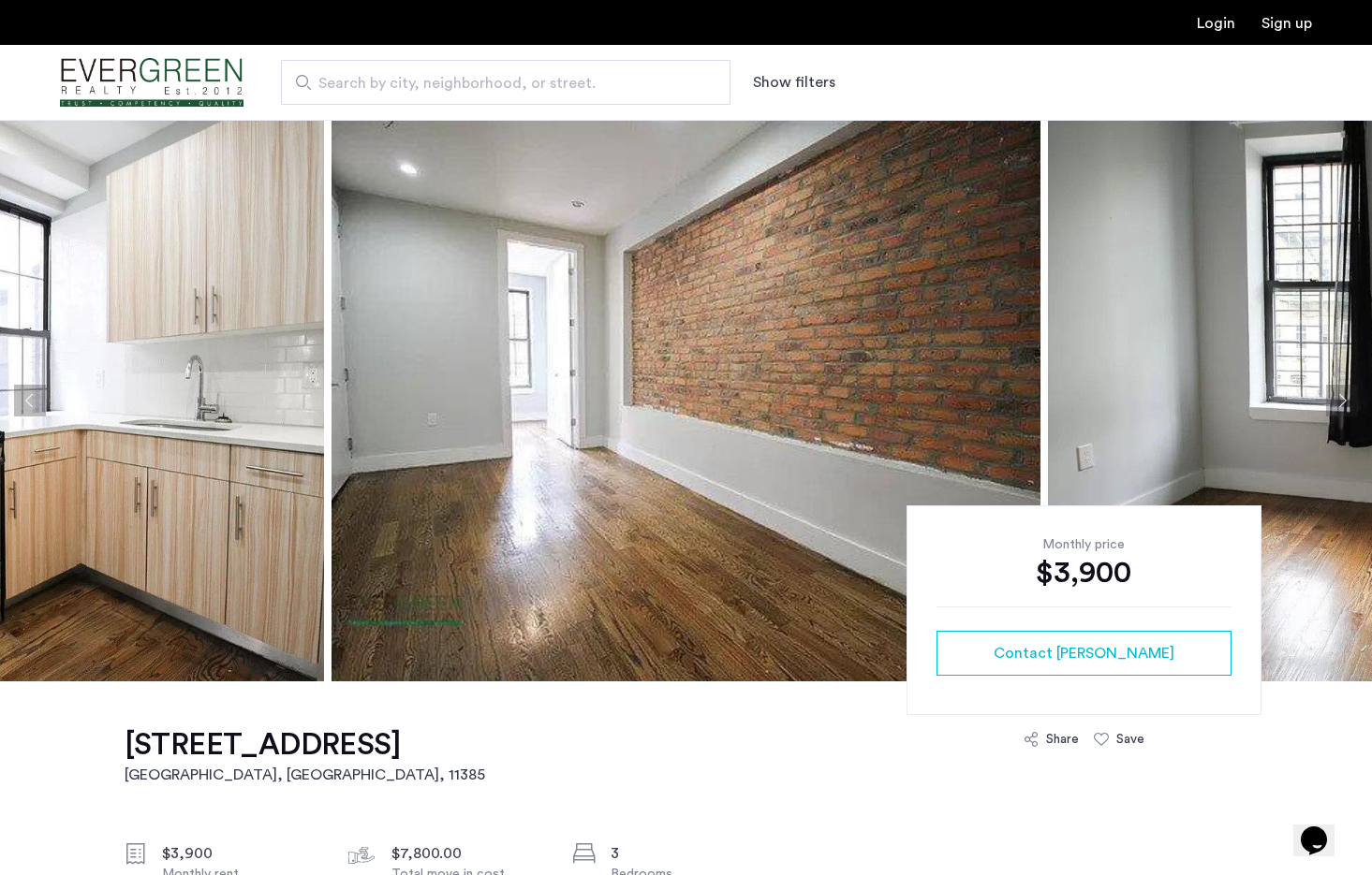
click at [1332, 404] on button "Next apartment" at bounding box center [1342, 401] width 32 height 32
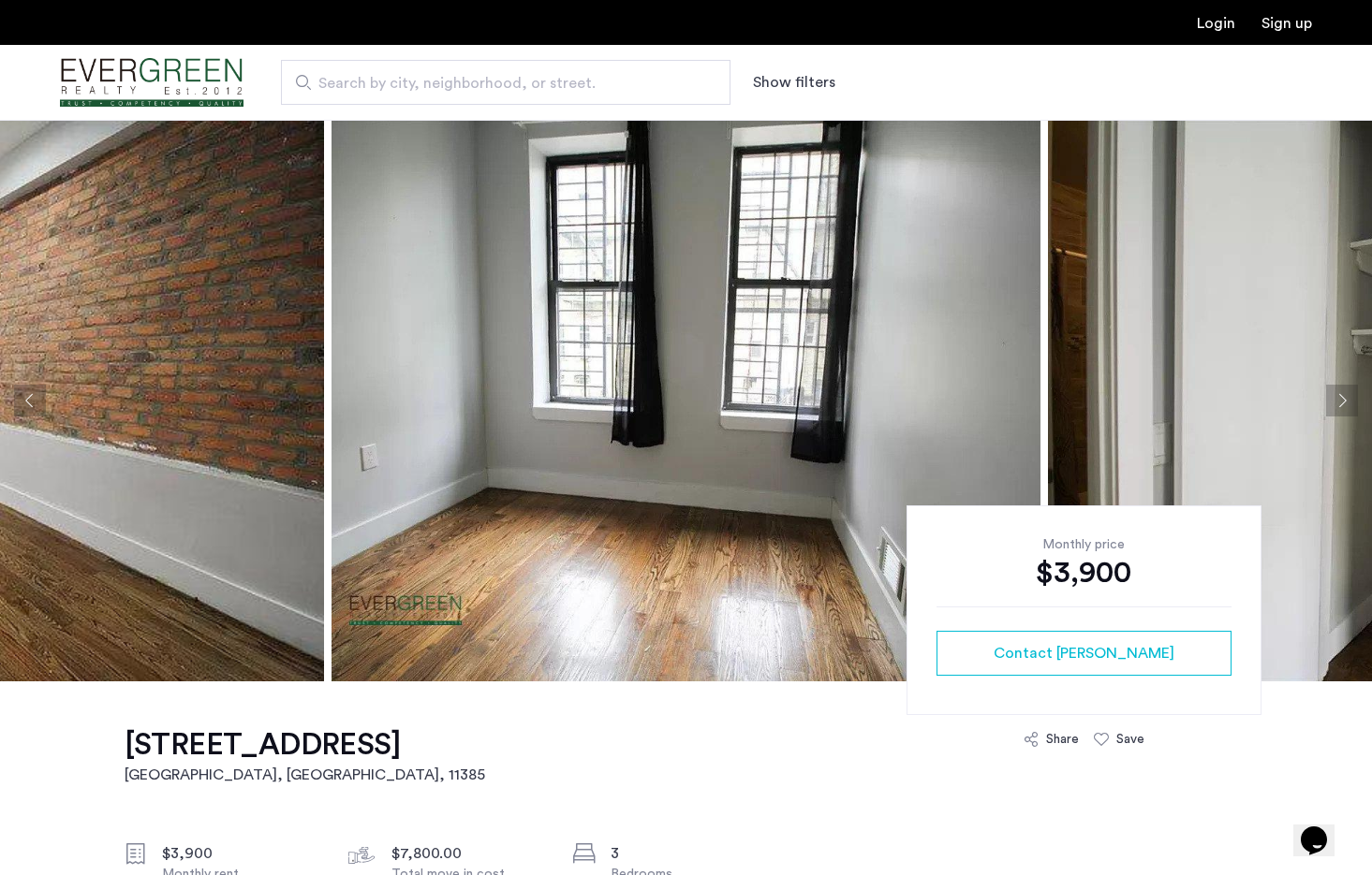
click at [1332, 404] on button "Next apartment" at bounding box center [1342, 401] width 32 height 32
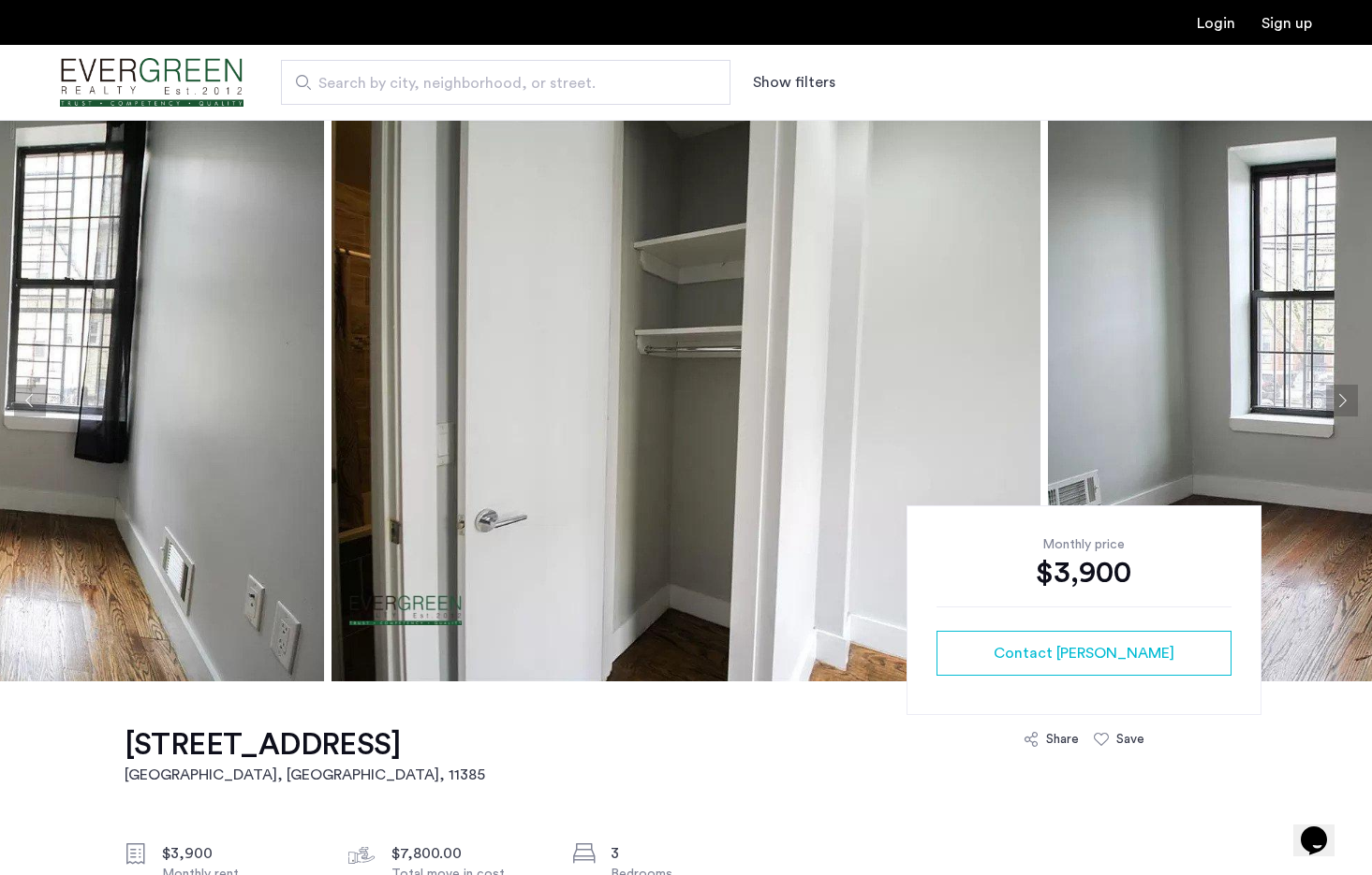
click at [1332, 404] on button "Next apartment" at bounding box center [1342, 401] width 32 height 32
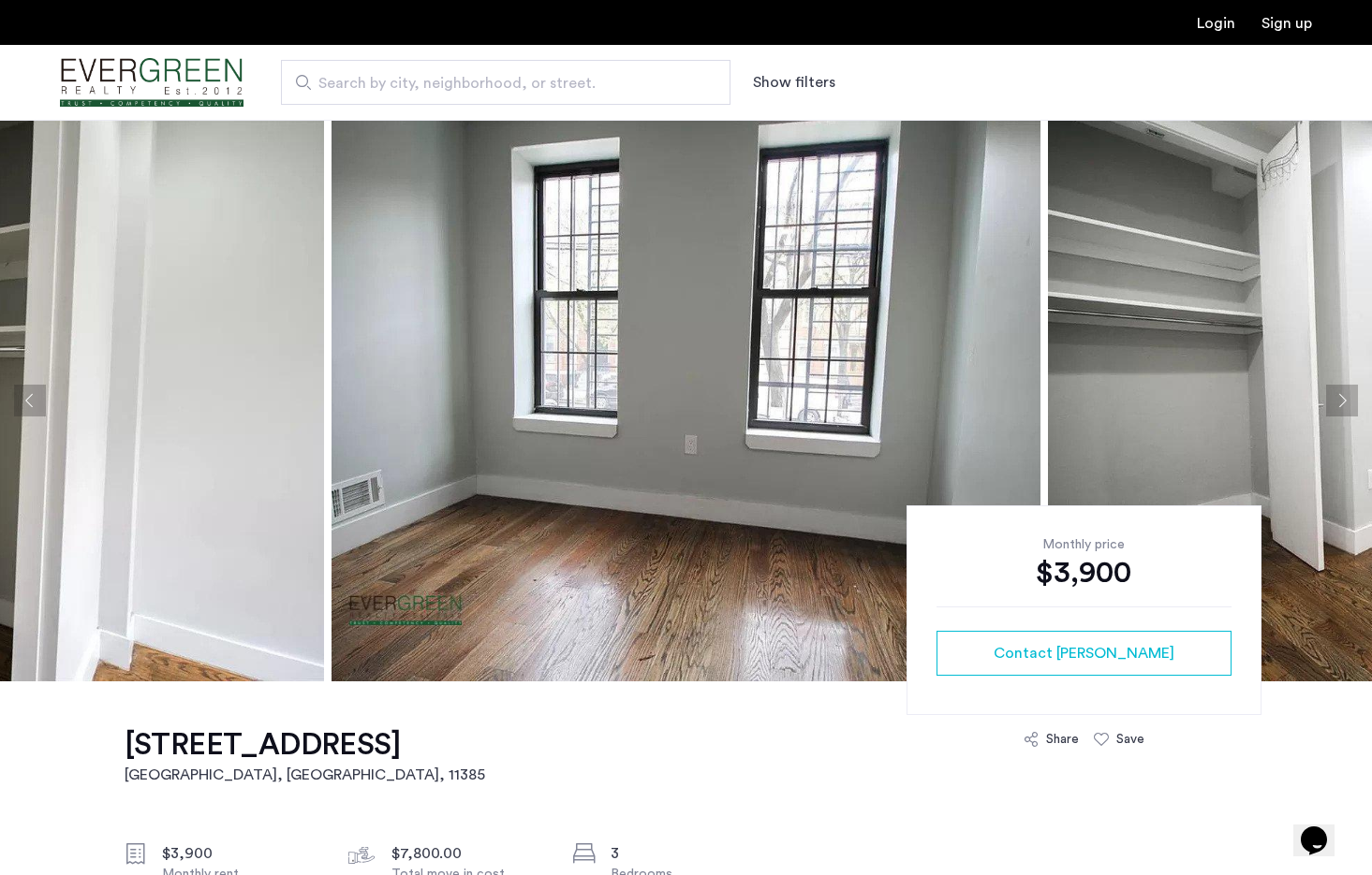
click at [1332, 404] on button "Next apartment" at bounding box center [1342, 401] width 32 height 32
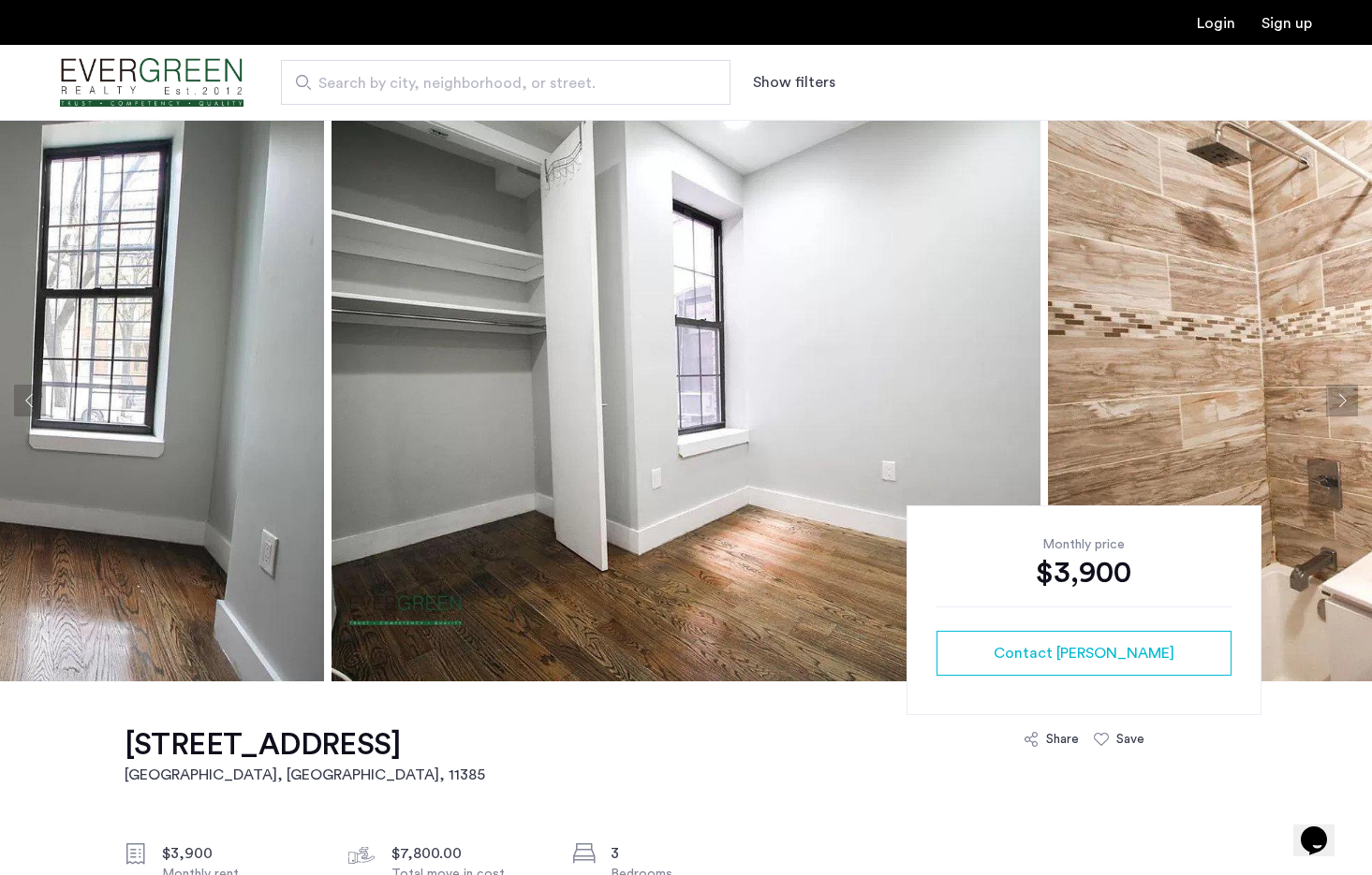
click at [1332, 404] on button "Next apartment" at bounding box center [1342, 401] width 32 height 32
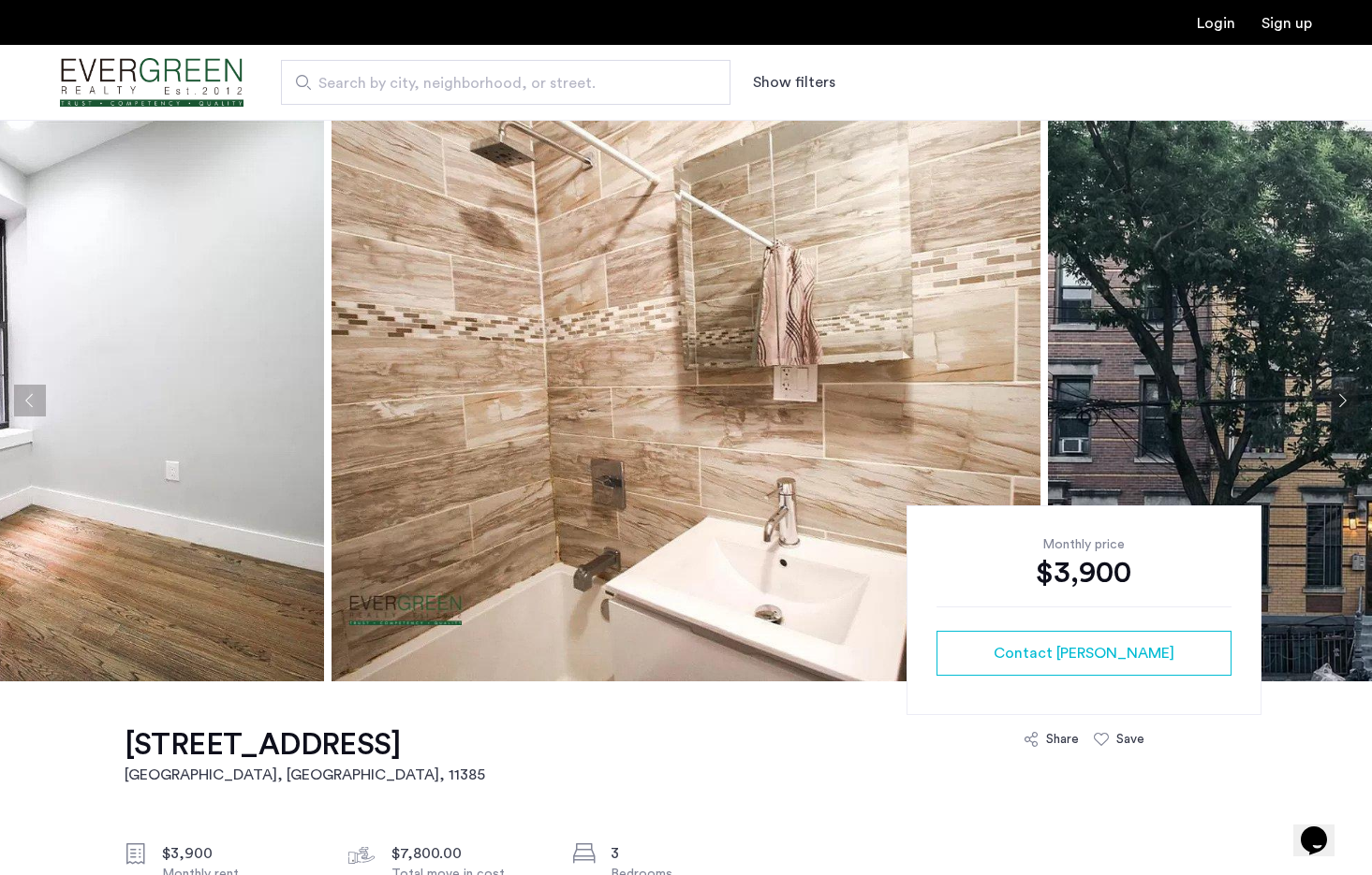
click at [1332, 404] on button "Next apartment" at bounding box center [1342, 401] width 32 height 32
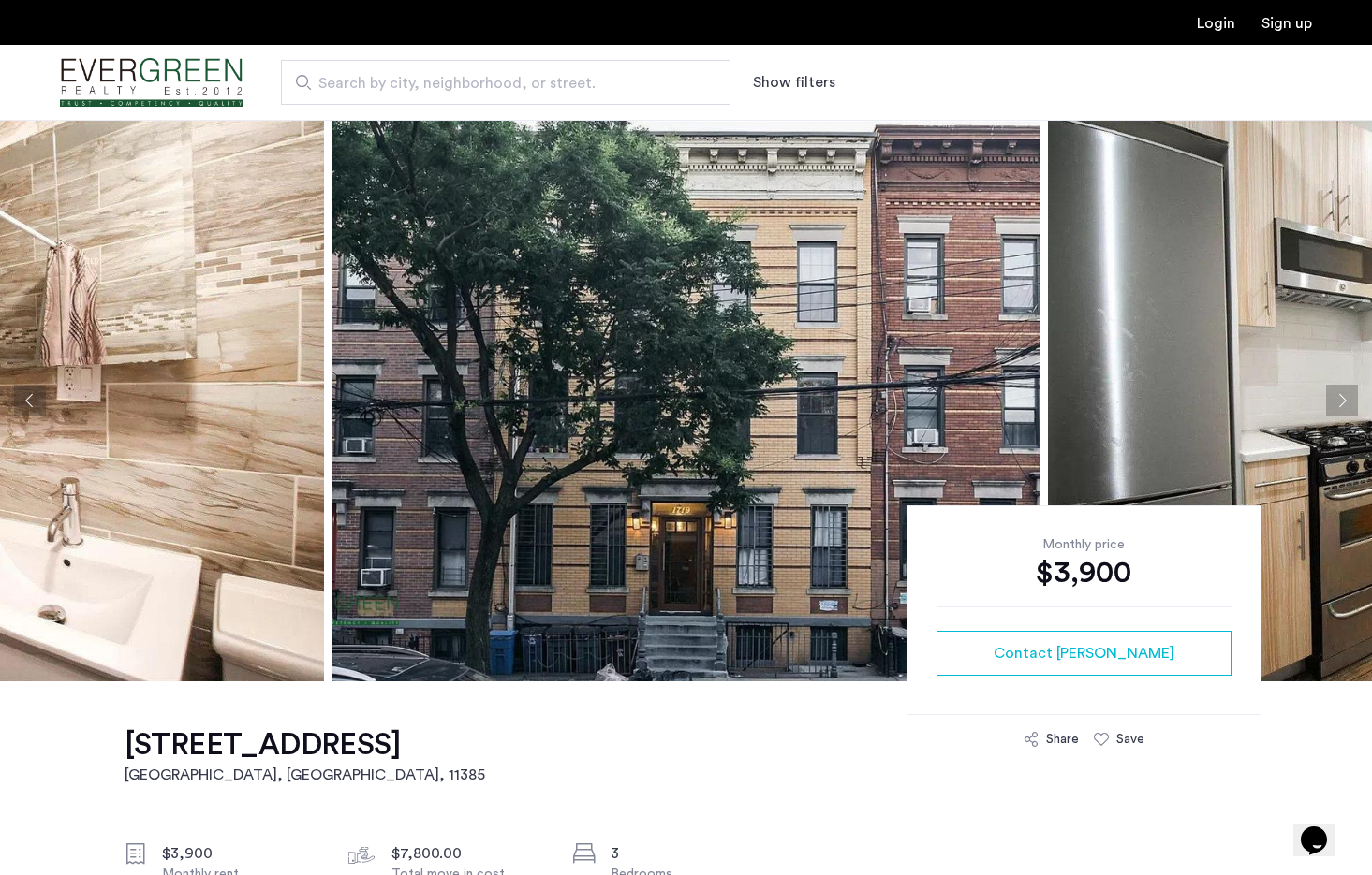
click at [1332, 404] on button "Next apartment" at bounding box center [1342, 401] width 32 height 32
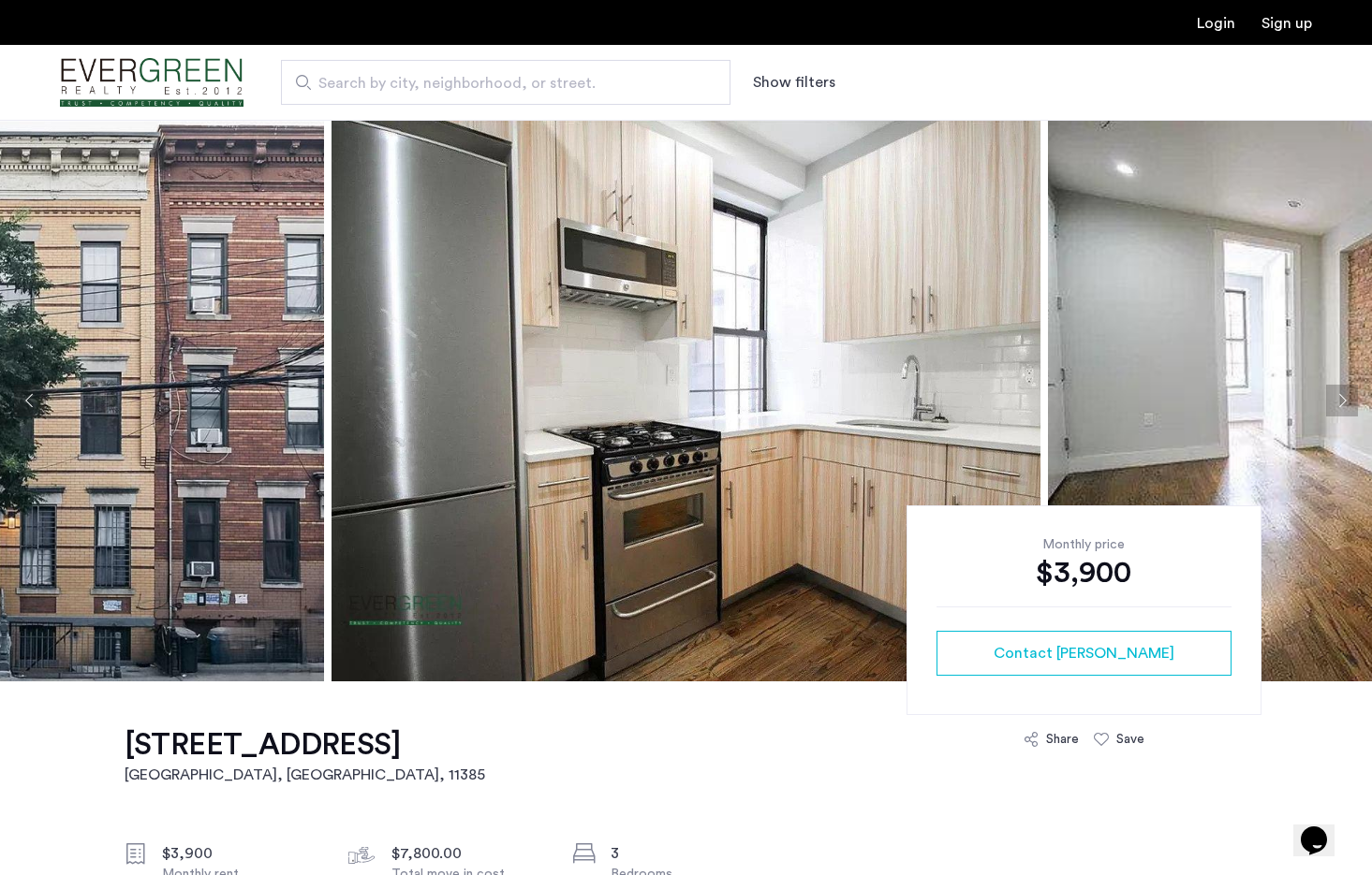
click at [1332, 404] on button "Next apartment" at bounding box center [1342, 401] width 32 height 32
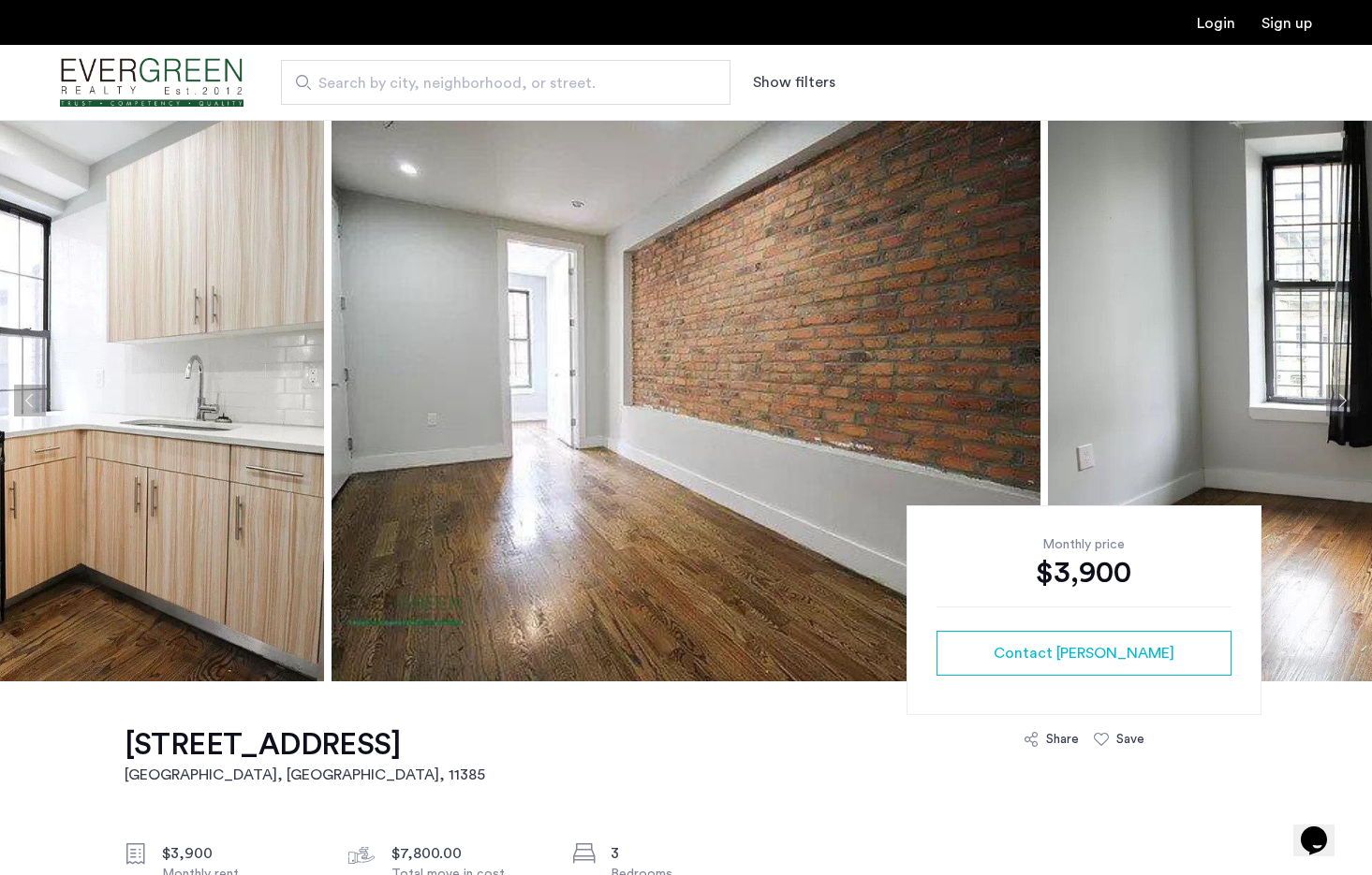
click at [1332, 404] on button "Next apartment" at bounding box center [1342, 401] width 32 height 32
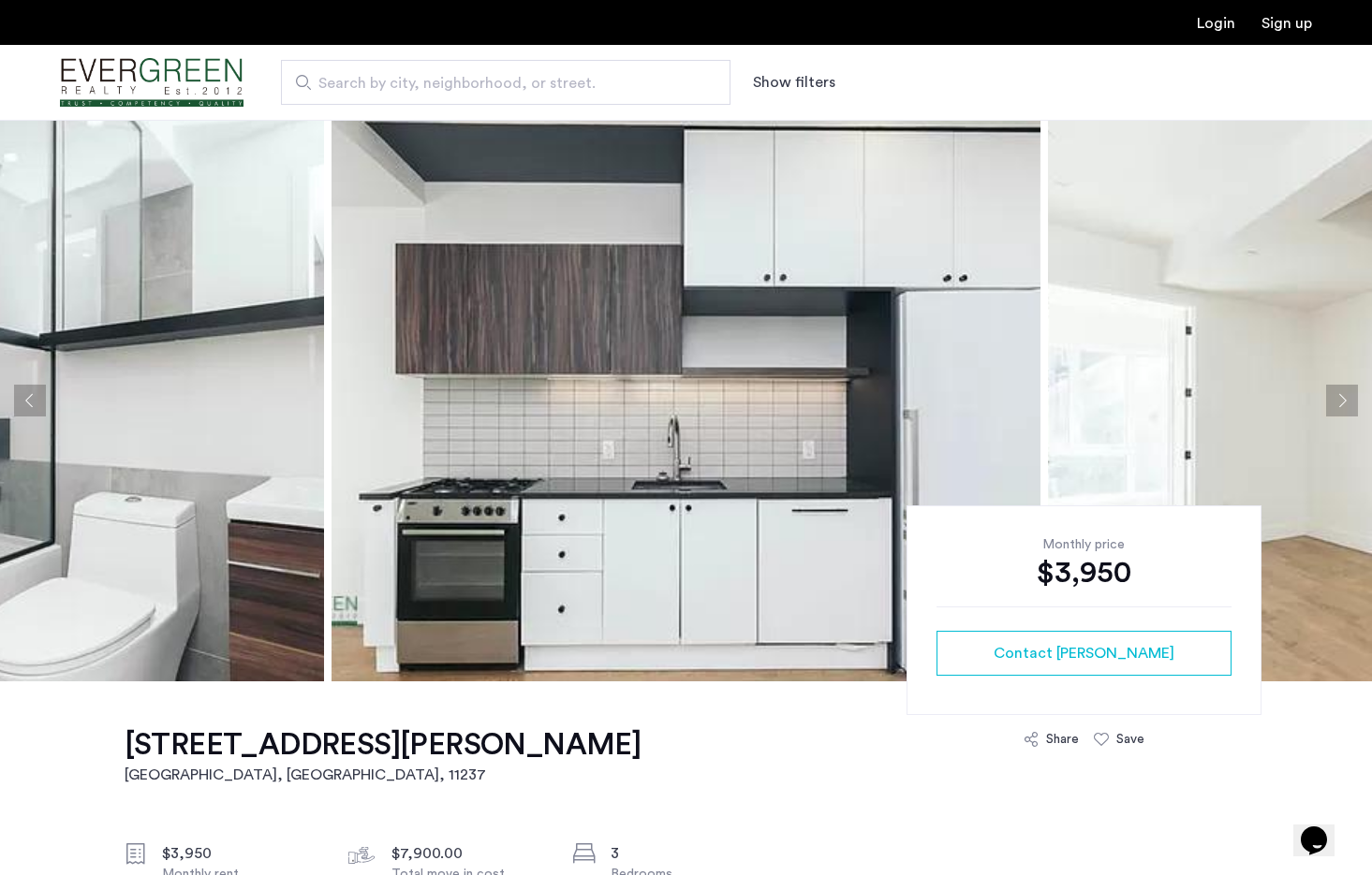
click at [1345, 397] on button "Next apartment" at bounding box center [1342, 401] width 32 height 32
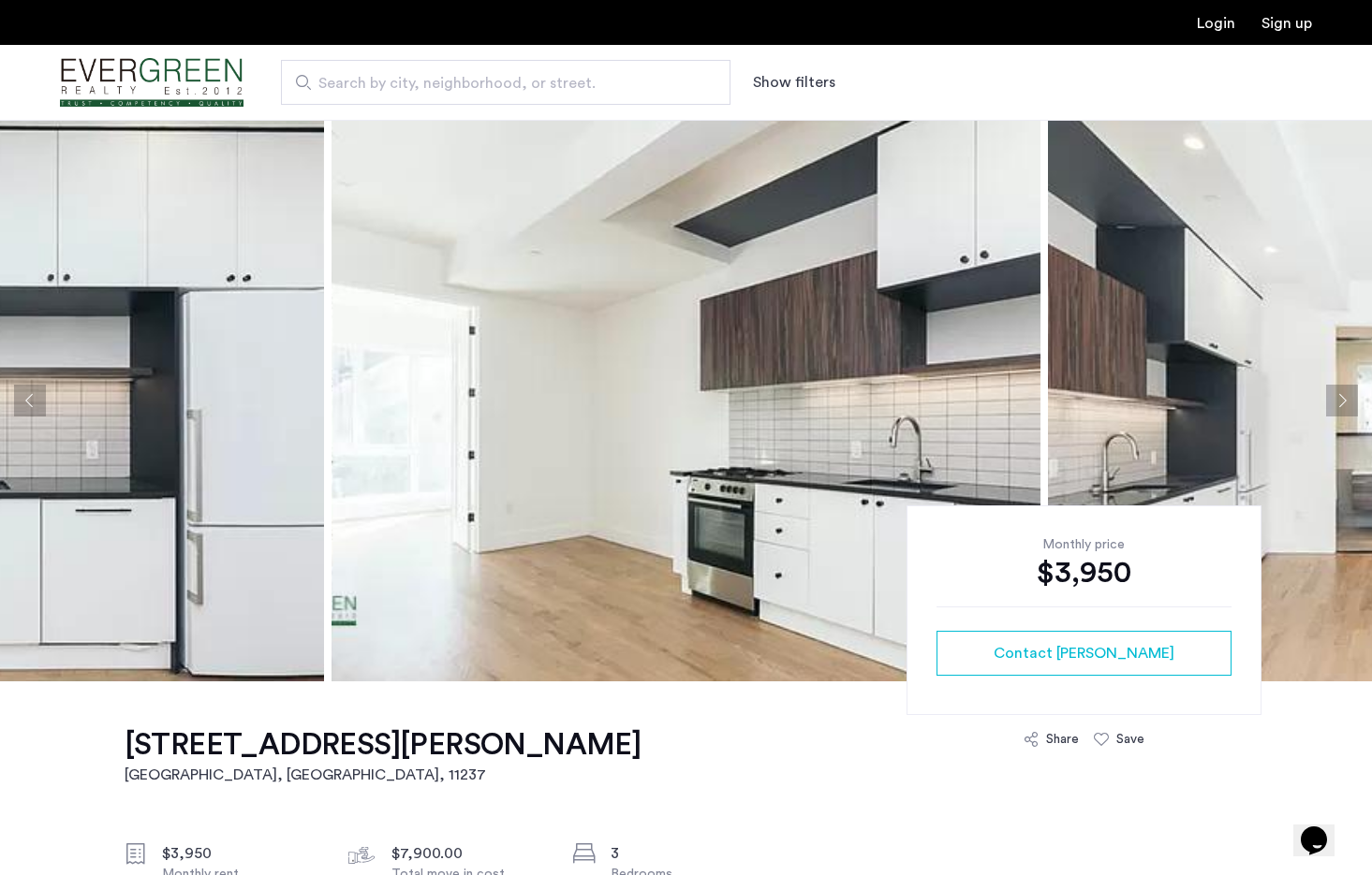
click at [1345, 397] on button "Next apartment" at bounding box center [1342, 401] width 32 height 32
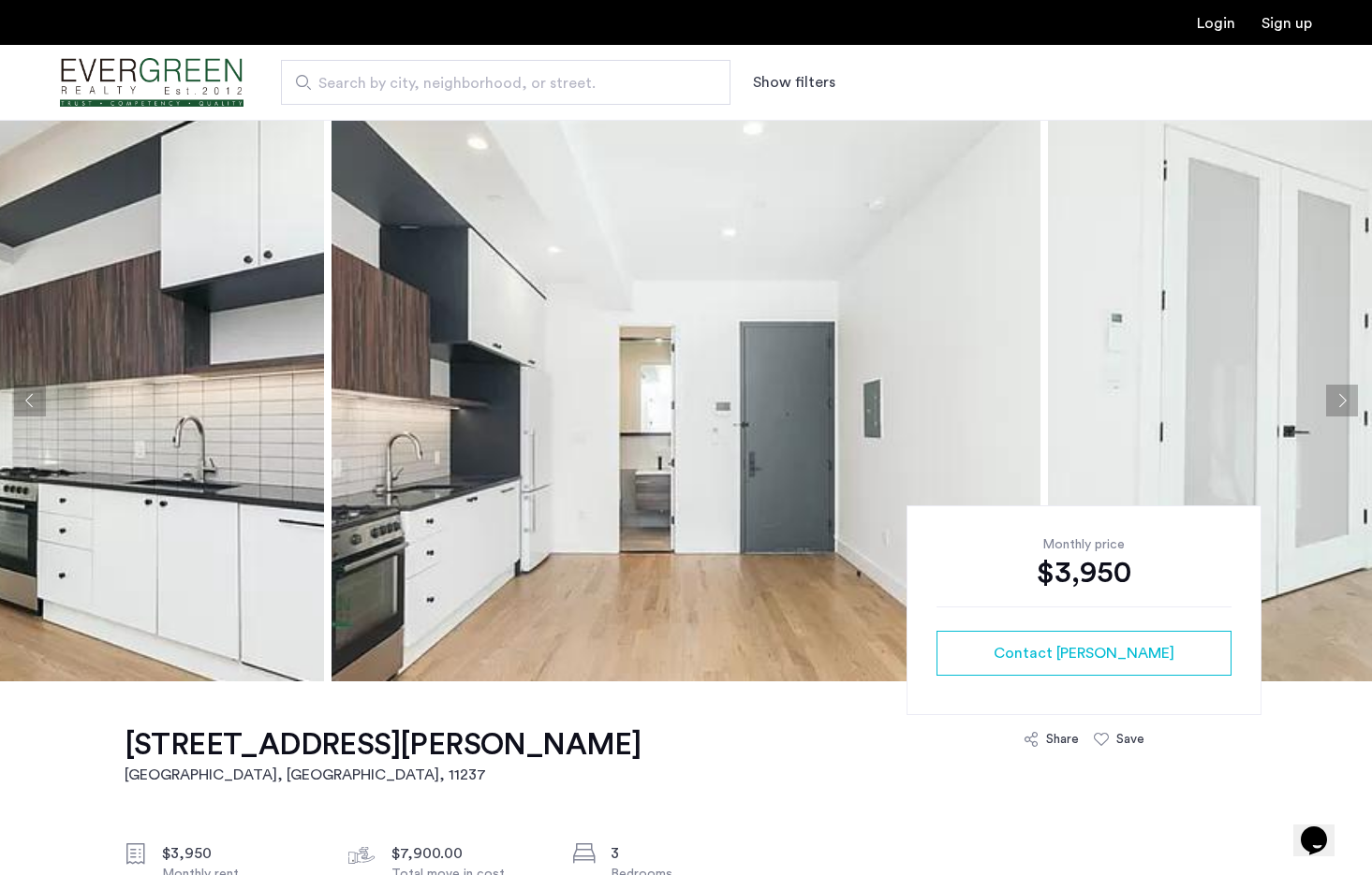
click at [1345, 397] on button "Next apartment" at bounding box center [1342, 401] width 32 height 32
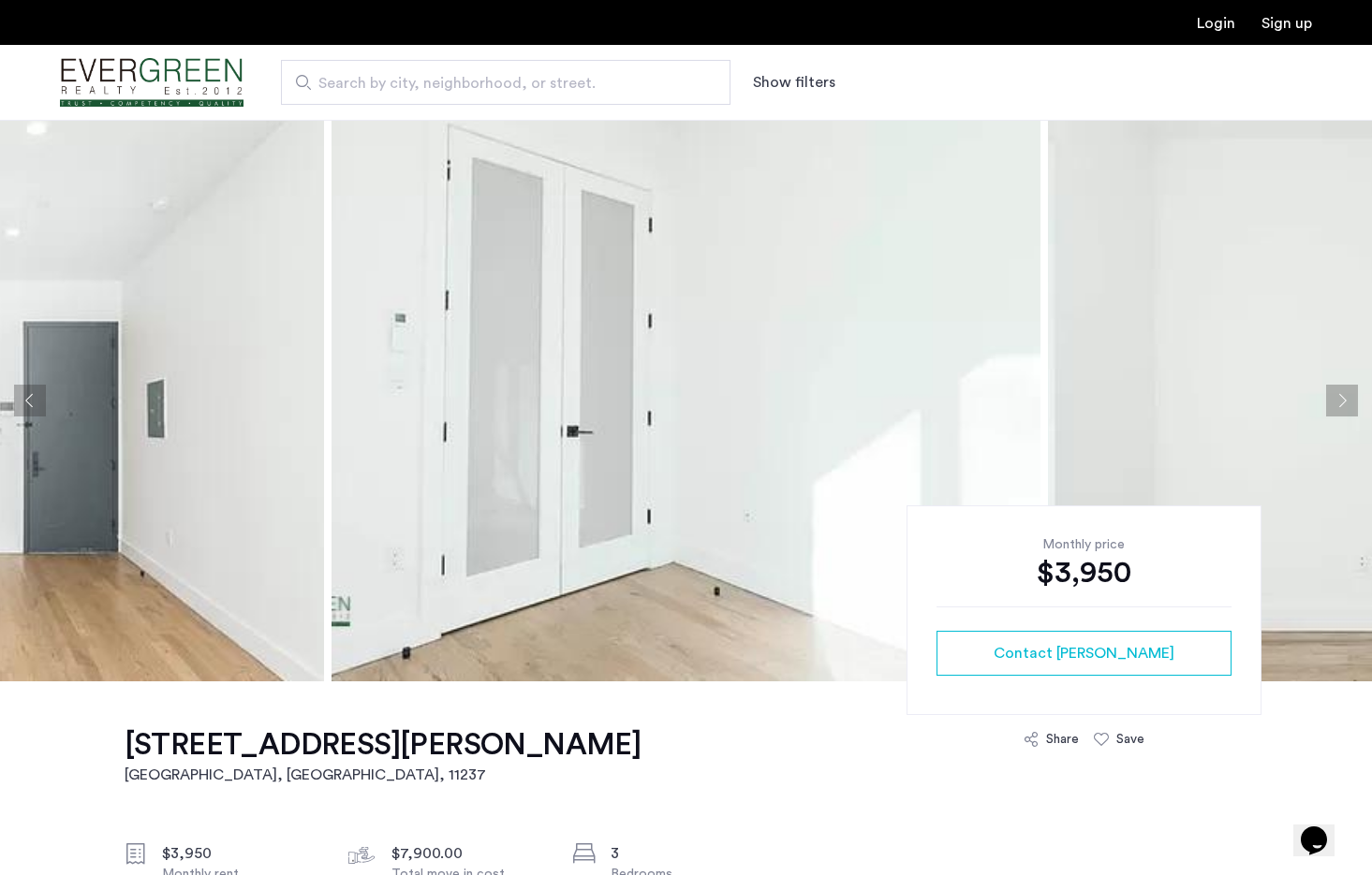
click at [1345, 397] on button "Next apartment" at bounding box center [1342, 401] width 32 height 32
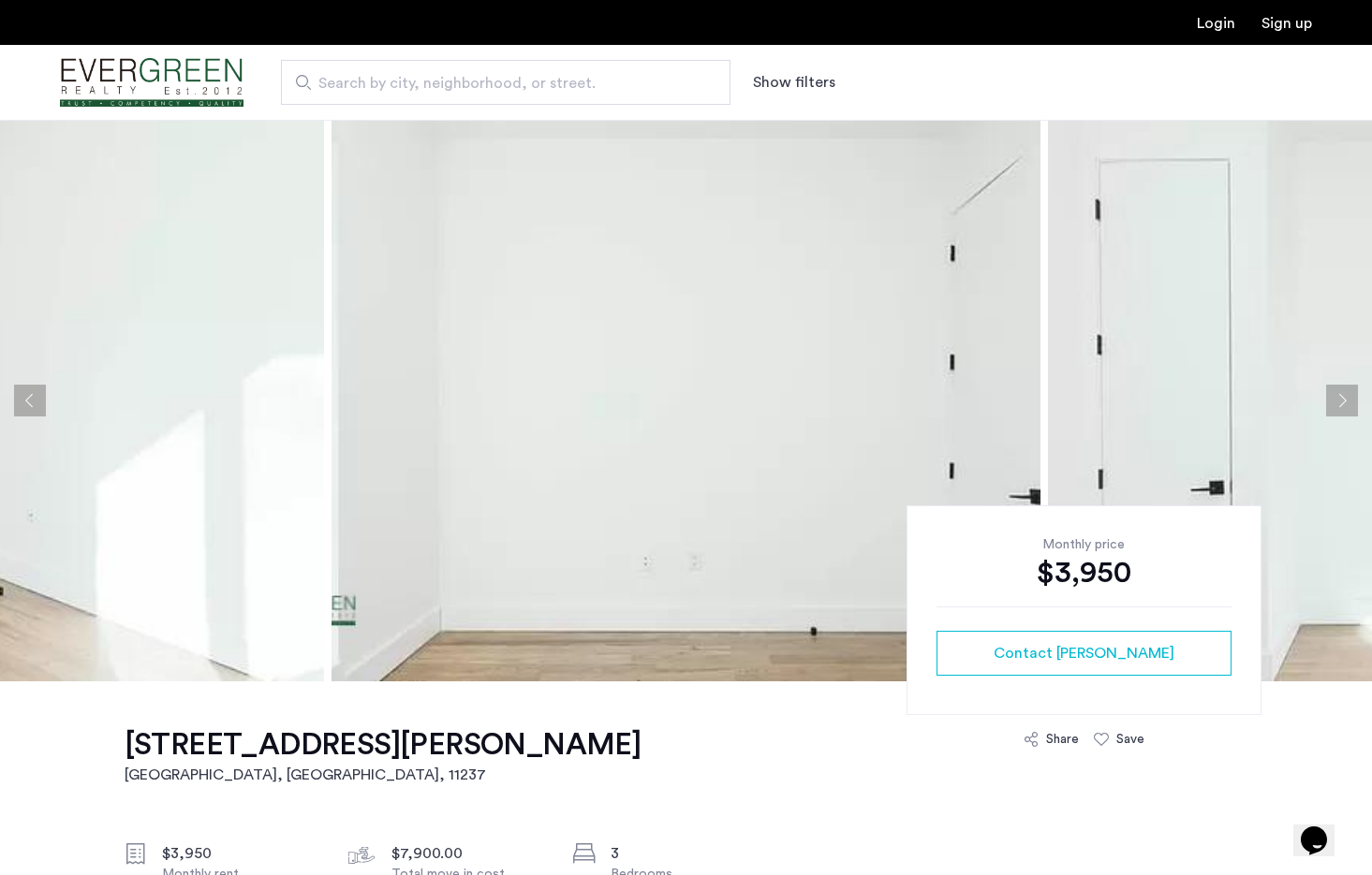
click at [1345, 397] on button "Next apartment" at bounding box center [1342, 401] width 32 height 32
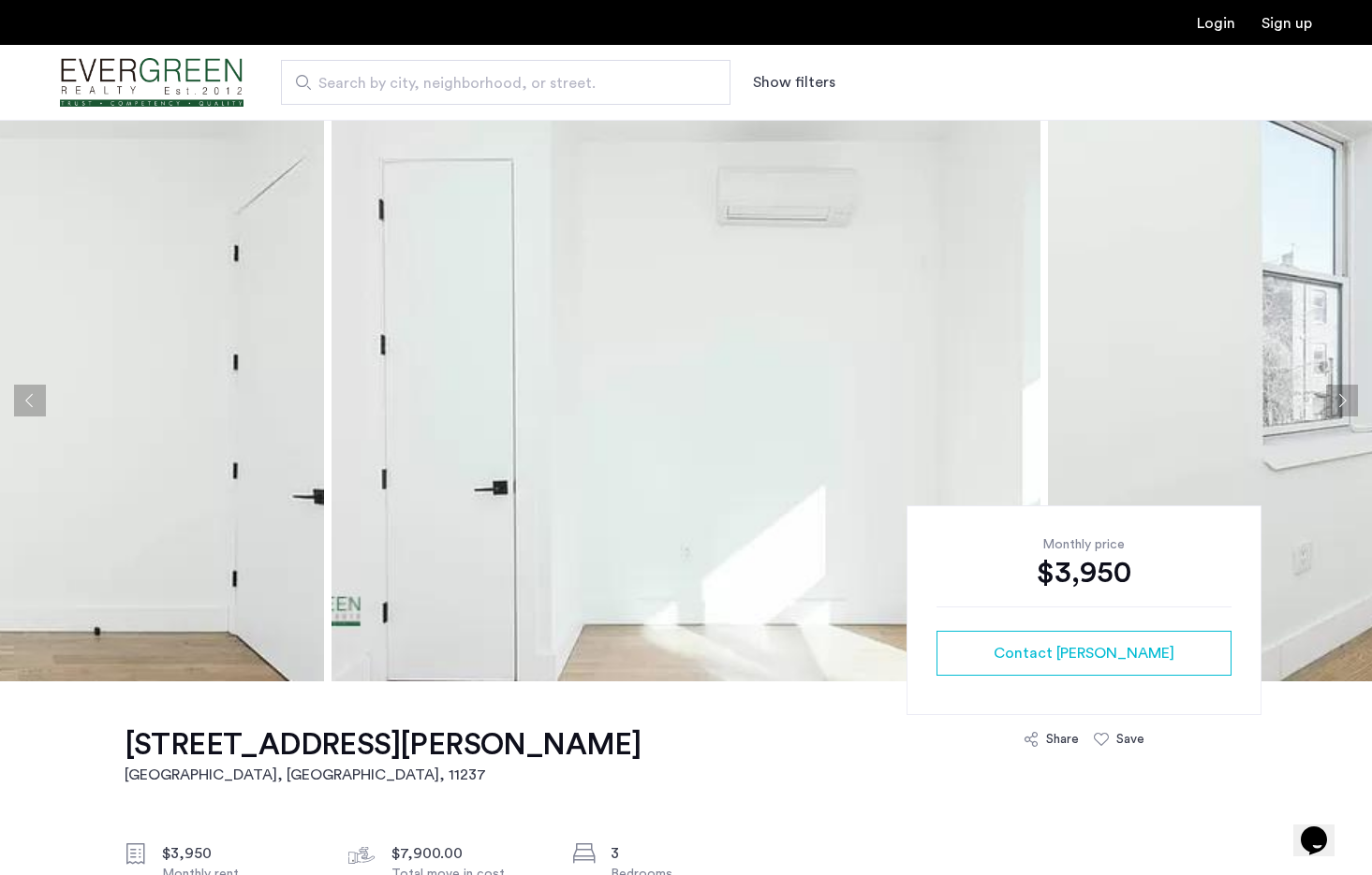
click at [1345, 397] on button "Next apartment" at bounding box center [1342, 401] width 32 height 32
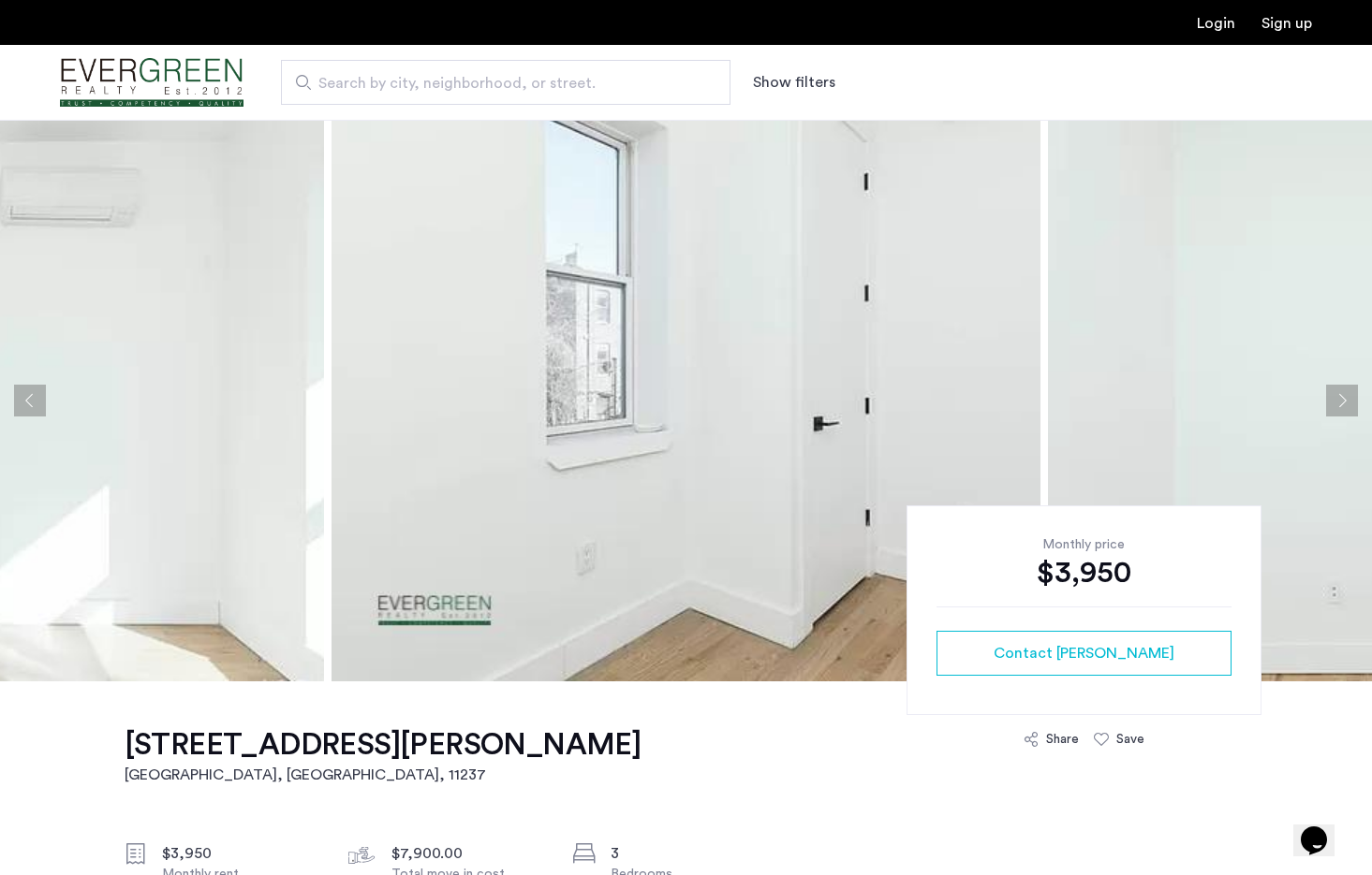
click at [1345, 397] on button "Next apartment" at bounding box center [1342, 401] width 32 height 32
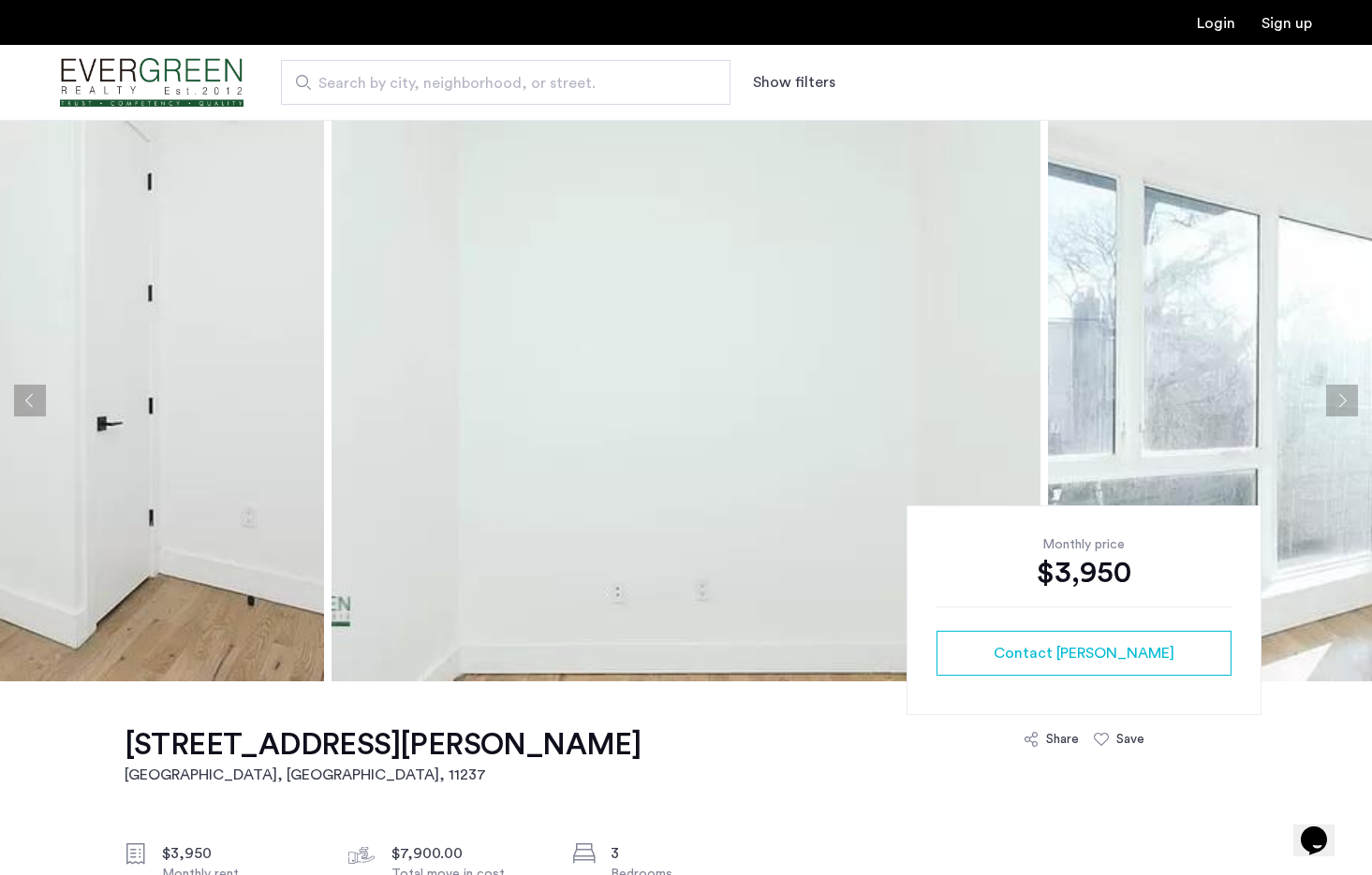
click at [1345, 397] on button "Next apartment" at bounding box center [1342, 401] width 32 height 32
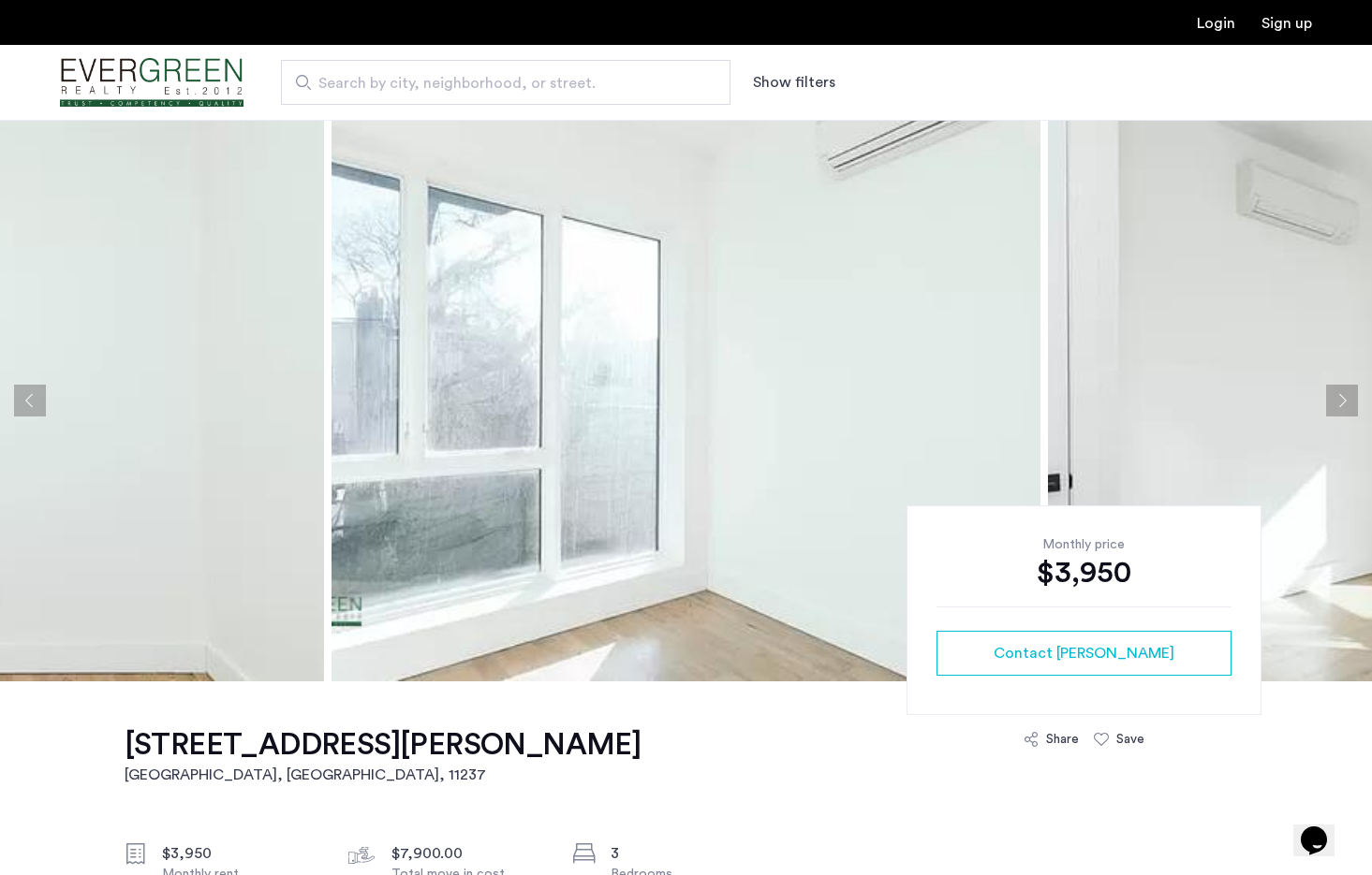
click at [1345, 397] on button "Next apartment" at bounding box center [1342, 401] width 32 height 32
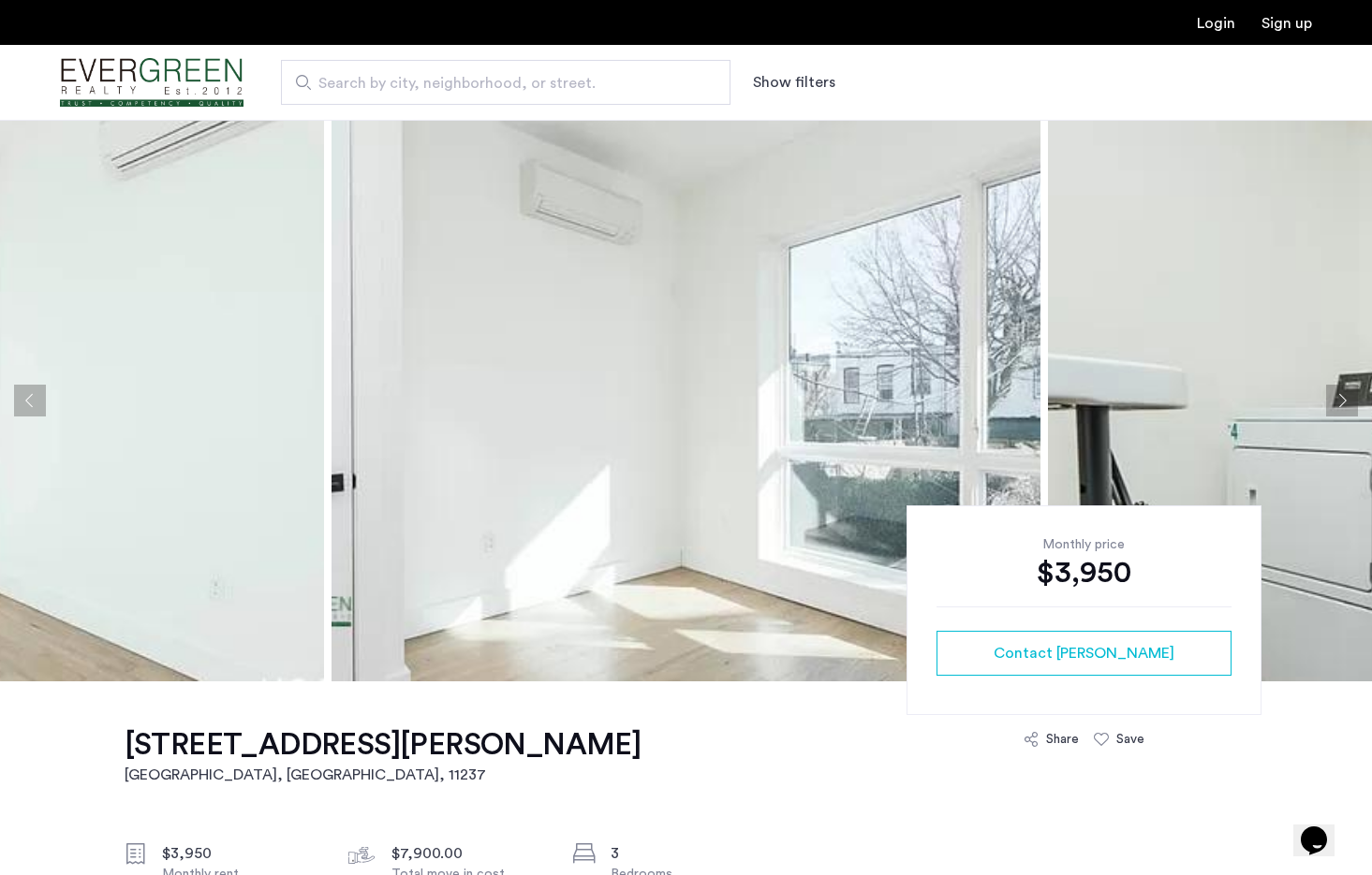
click at [1345, 397] on button "Next apartment" at bounding box center [1342, 401] width 32 height 32
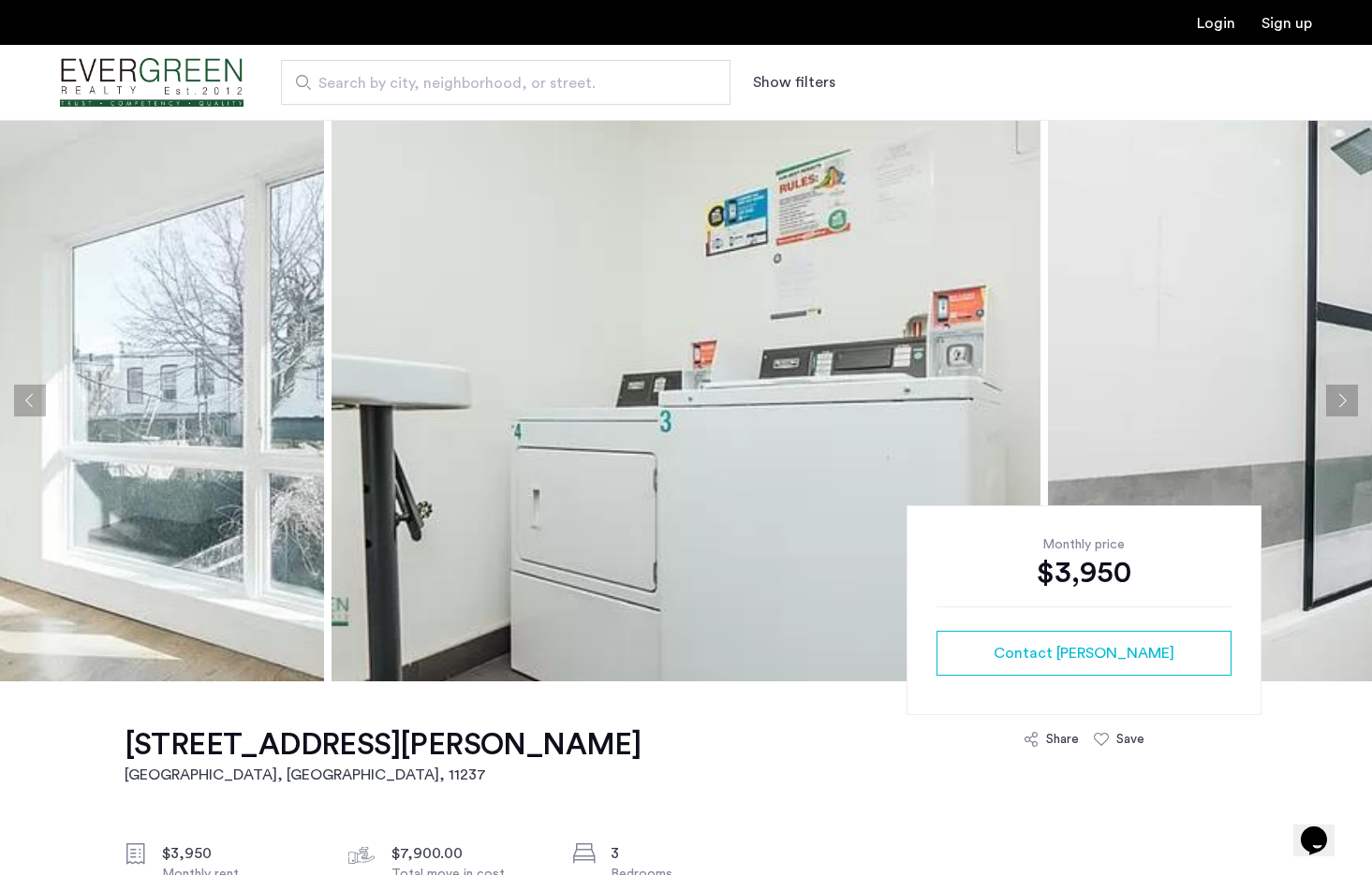
click at [1345, 397] on button "Next apartment" at bounding box center [1342, 401] width 32 height 32
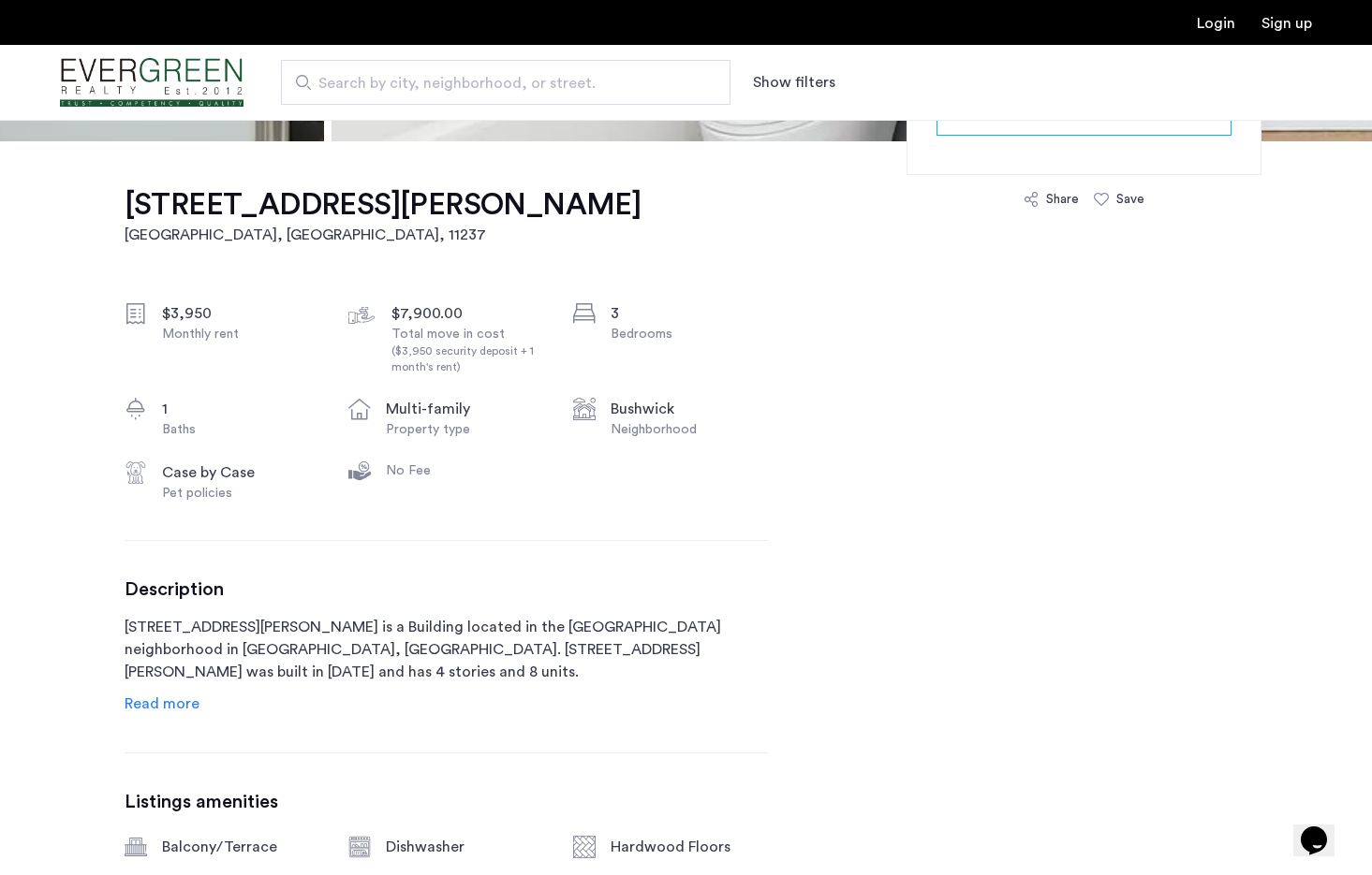
scroll to position [710, 0]
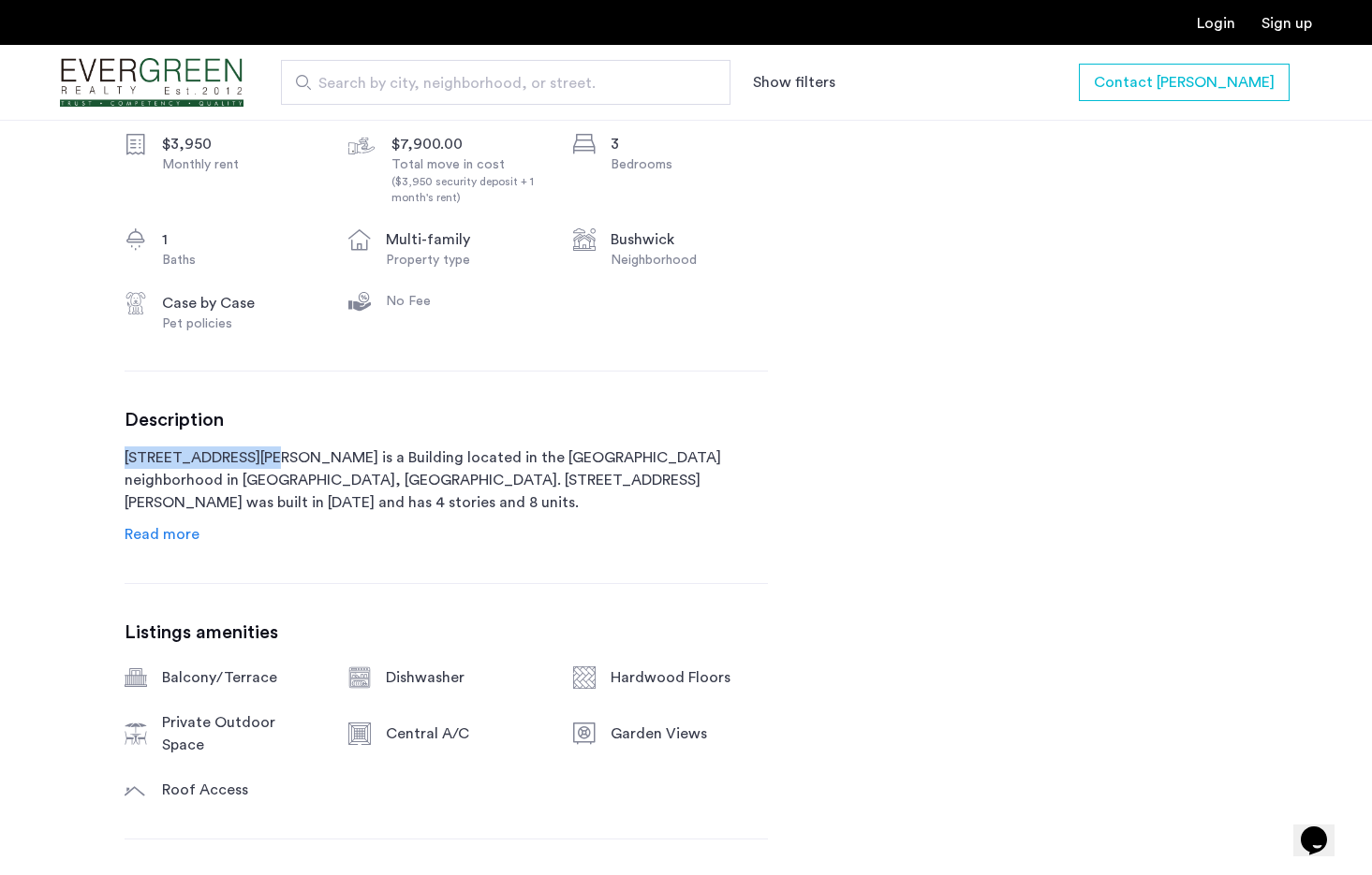
drag, startPoint x: 266, startPoint y: 455, endPoint x: 122, endPoint y: 447, distance: 144.2
copy p "1534 Putnam Avenue"
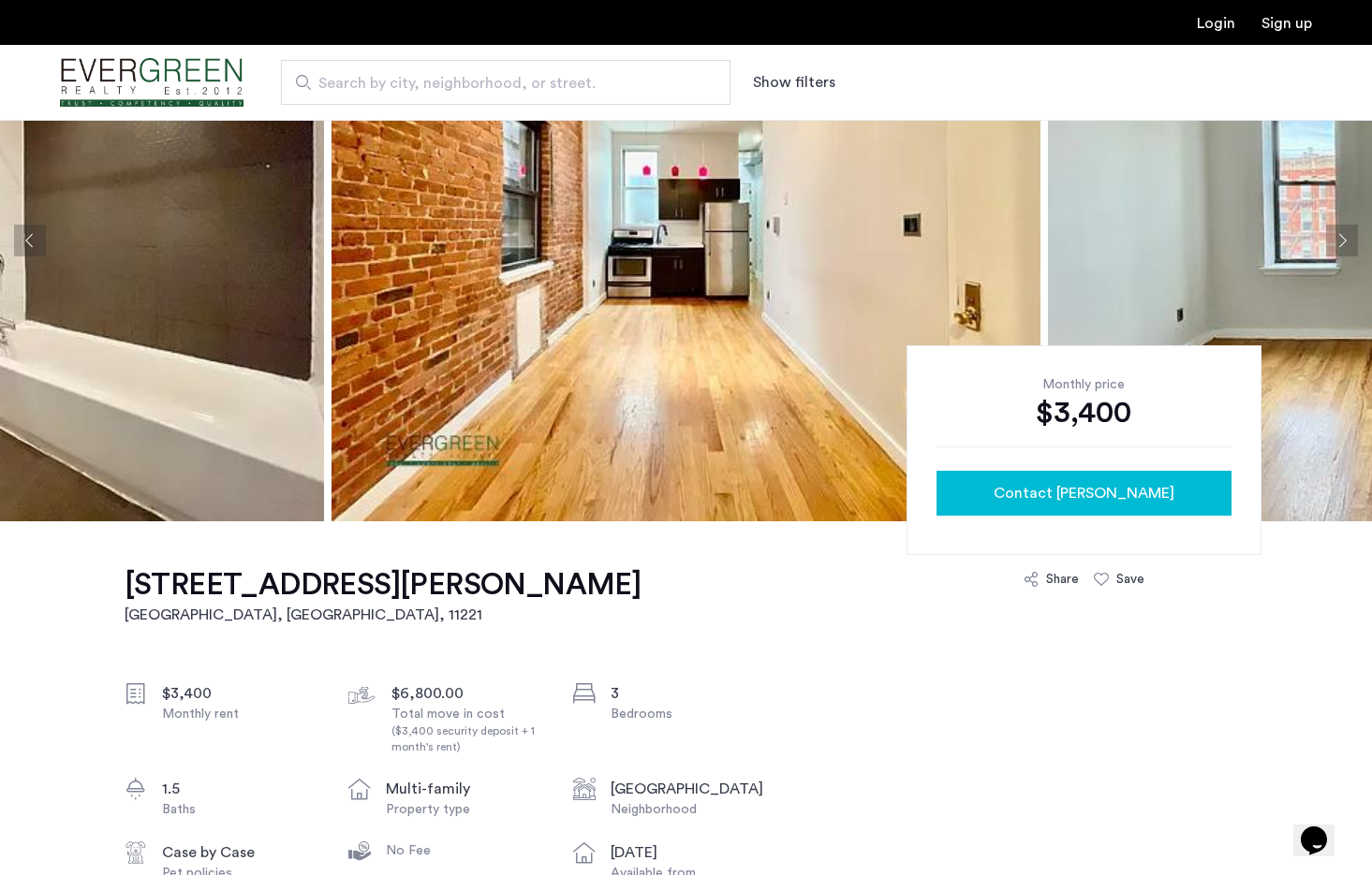
scroll to position [169, 0]
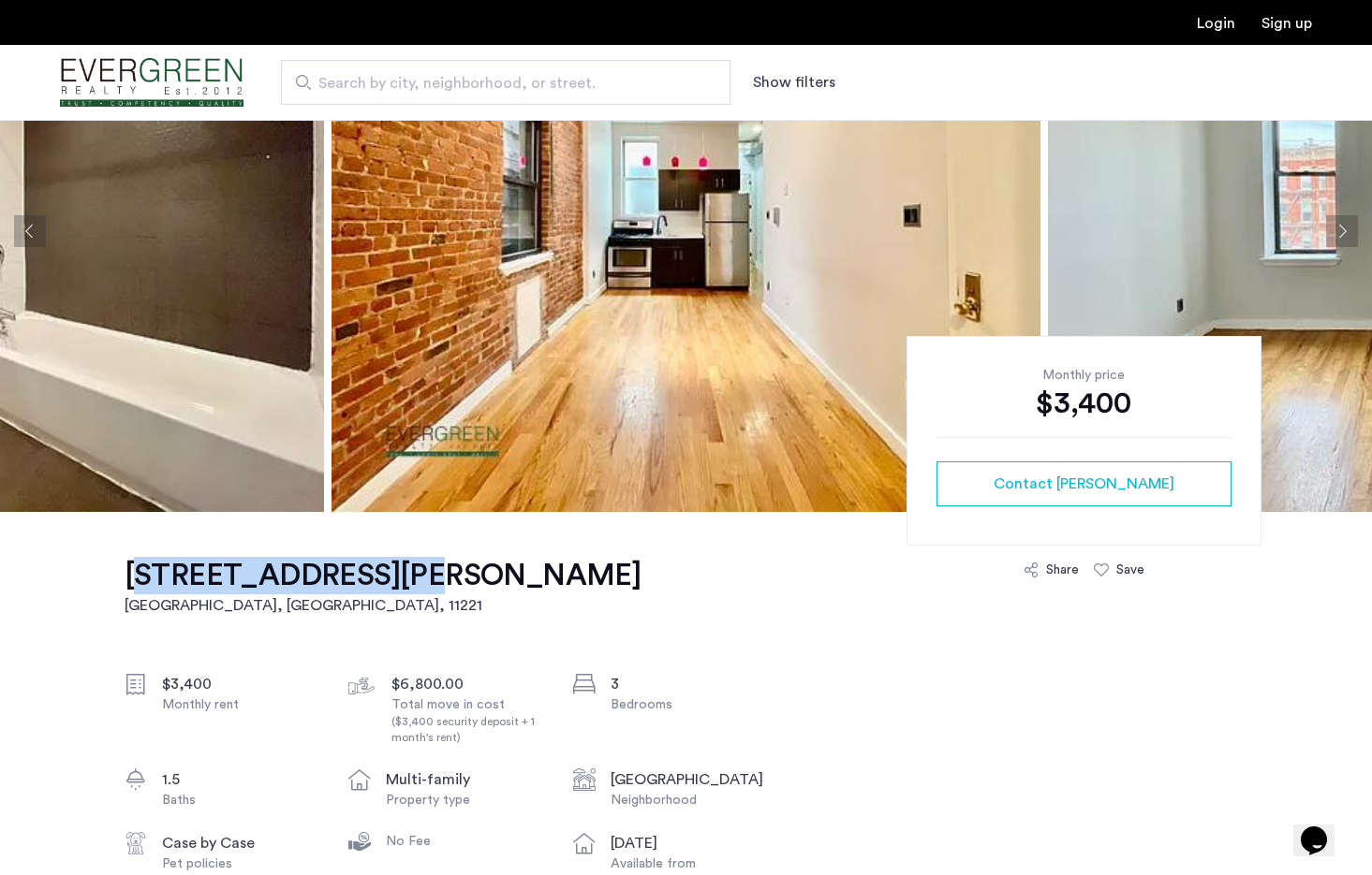
drag, startPoint x: 116, startPoint y: 577, endPoint x: 403, endPoint y: 578, distance: 287.0
copy h1 "[STREET_ADDRESS][PERSON_NAME]"
